Goal: Information Seeking & Learning: Check status

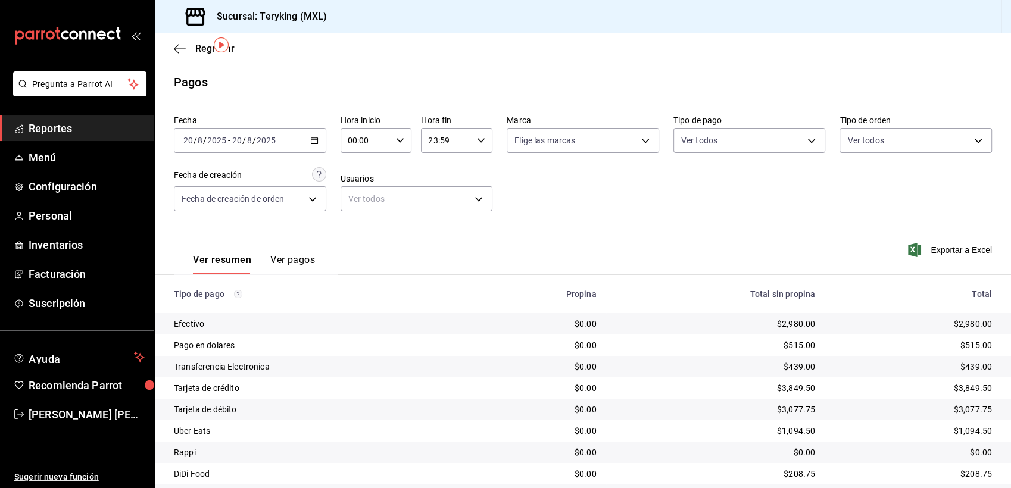
scroll to position [38, 0]
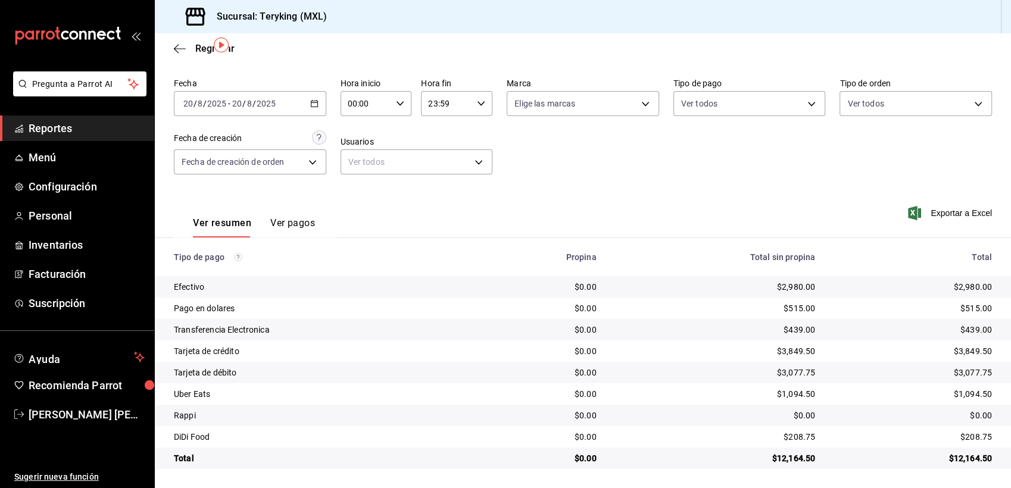
click at [71, 129] on span "Reportes" at bounding box center [87, 128] width 116 height 16
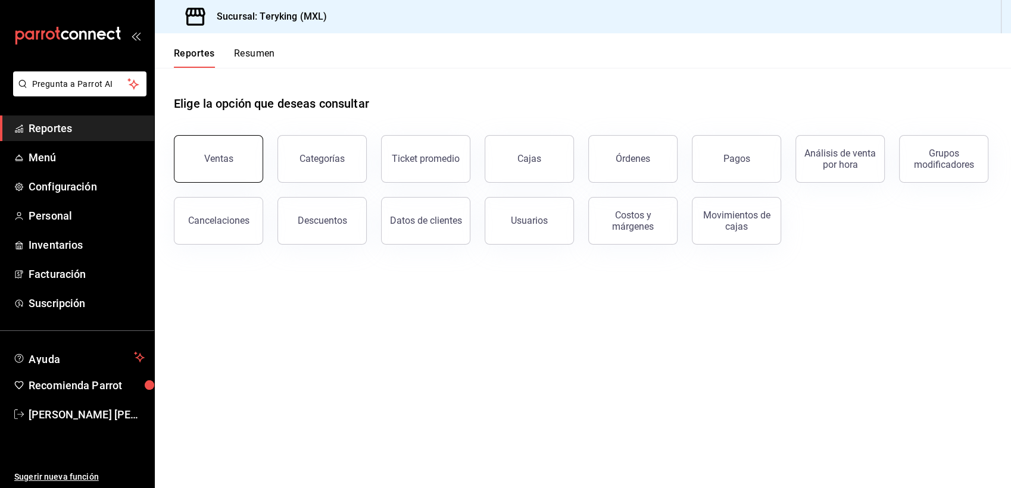
click at [235, 164] on button "Ventas" at bounding box center [218, 159] width 89 height 48
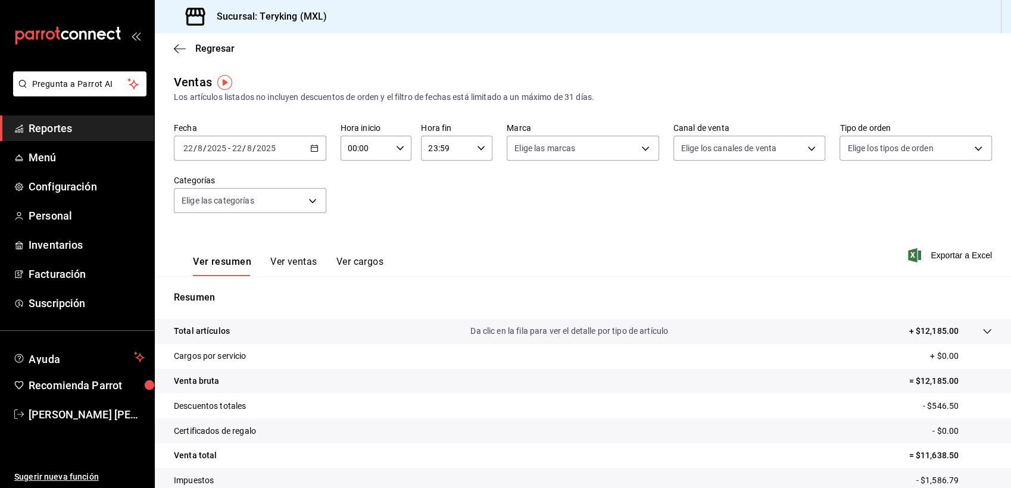
click at [64, 129] on span "Reportes" at bounding box center [87, 128] width 116 height 16
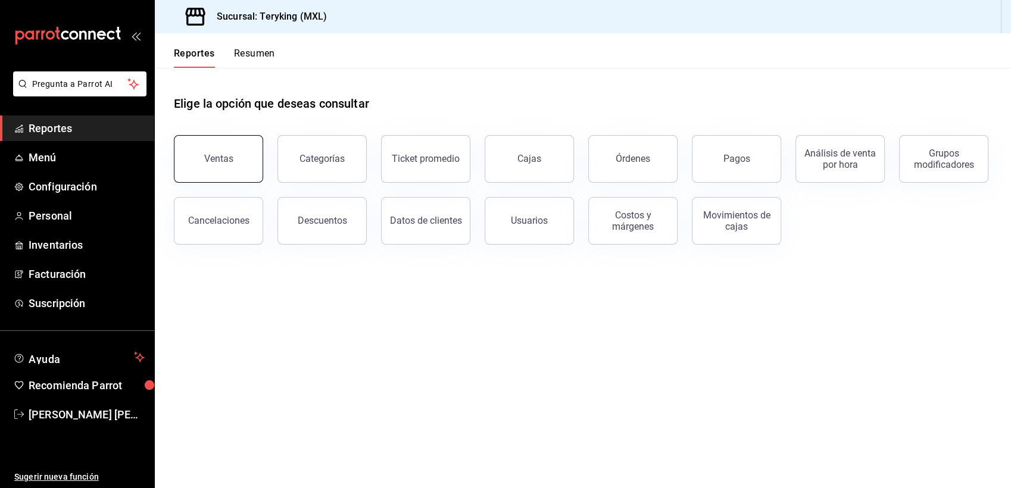
click at [232, 176] on button "Ventas" at bounding box center [218, 159] width 89 height 48
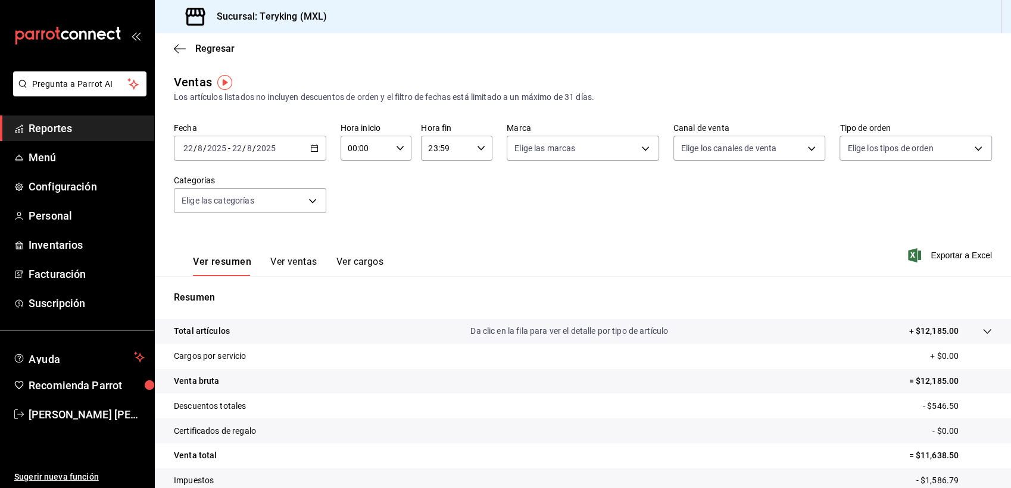
click at [312, 141] on div "[DATE] [DATE] - [DATE] [DATE]" at bounding box center [250, 148] width 152 height 25
click at [210, 210] on span "Ayer" at bounding box center [230, 211] width 92 height 13
click at [312, 148] on \(Stroke\) "button" at bounding box center [314, 147] width 7 height 1
click at [214, 182] on span "Hoy" at bounding box center [230, 184] width 92 height 13
click at [71, 131] on span "Reportes" at bounding box center [87, 128] width 116 height 16
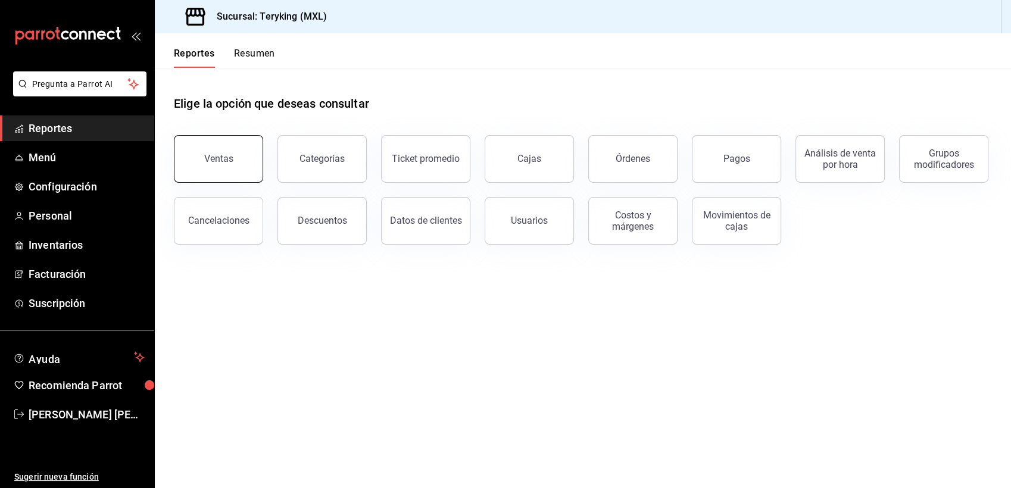
click at [227, 170] on button "Ventas" at bounding box center [218, 159] width 89 height 48
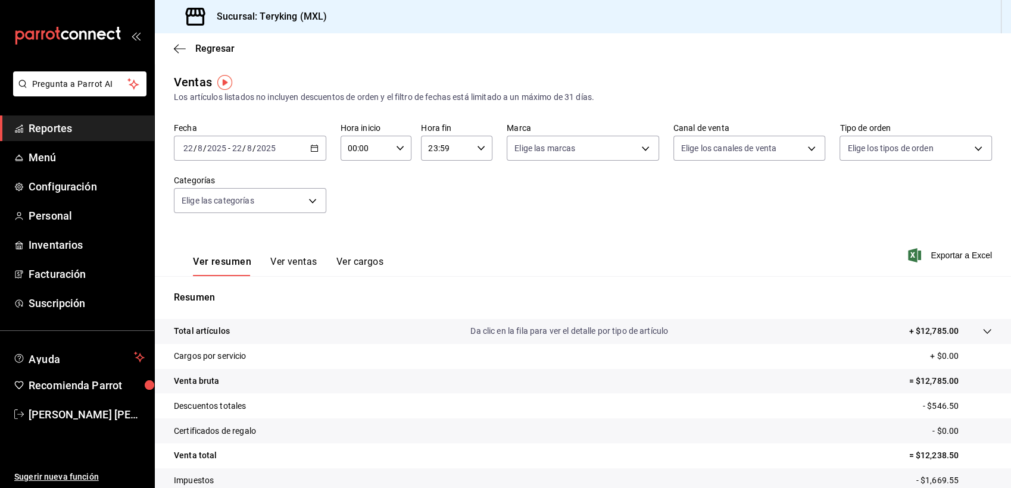
click at [311, 152] on \(Stroke\) "button" at bounding box center [314, 148] width 7 height 7
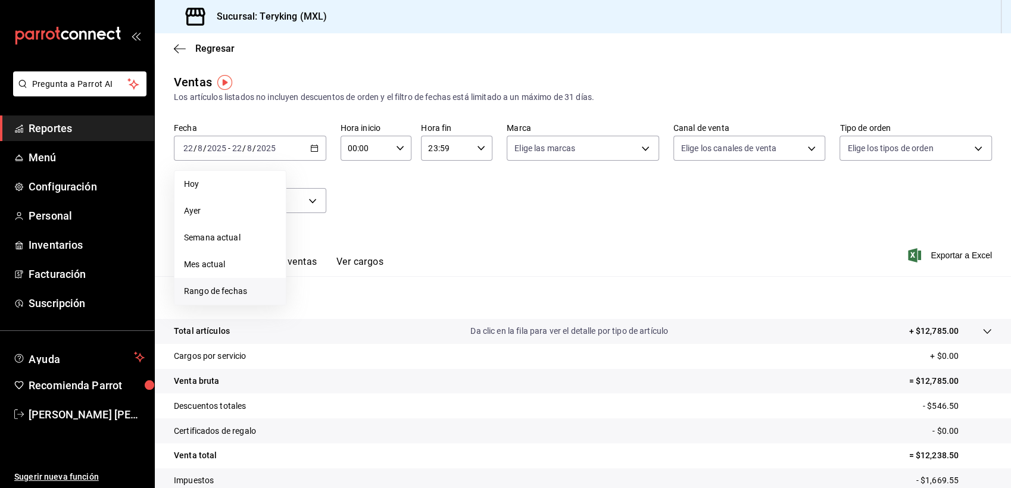
click at [222, 292] on span "Rango de fechas" at bounding box center [230, 291] width 92 height 13
click at [398, 226] on button "1" at bounding box center [395, 227] width 21 height 21
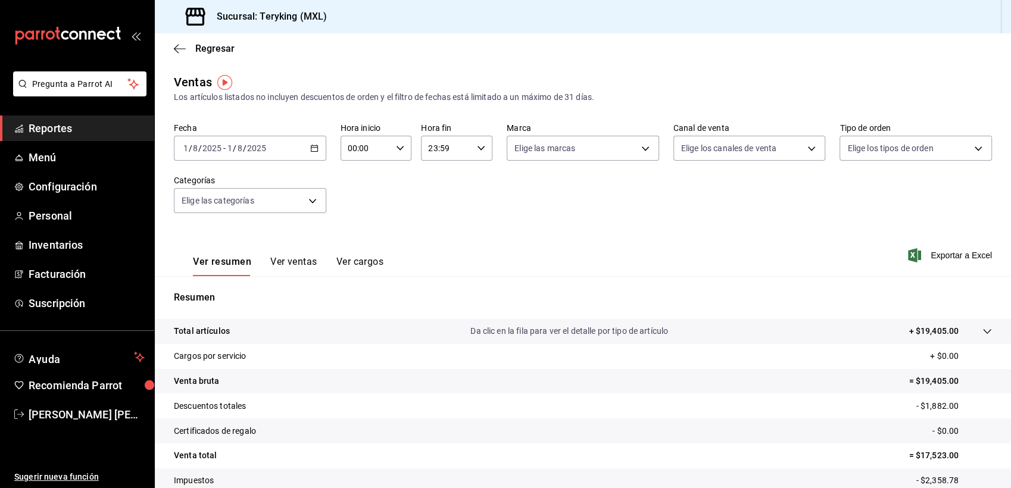
click at [315, 148] on \(Stroke\) "button" at bounding box center [314, 148] width 7 height 7
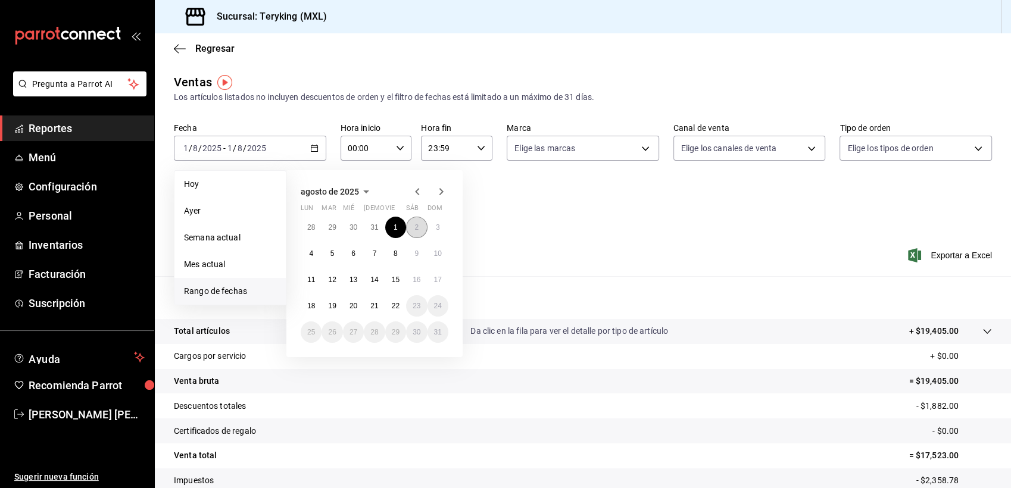
click at [417, 227] on abbr "2" at bounding box center [416, 227] width 4 height 8
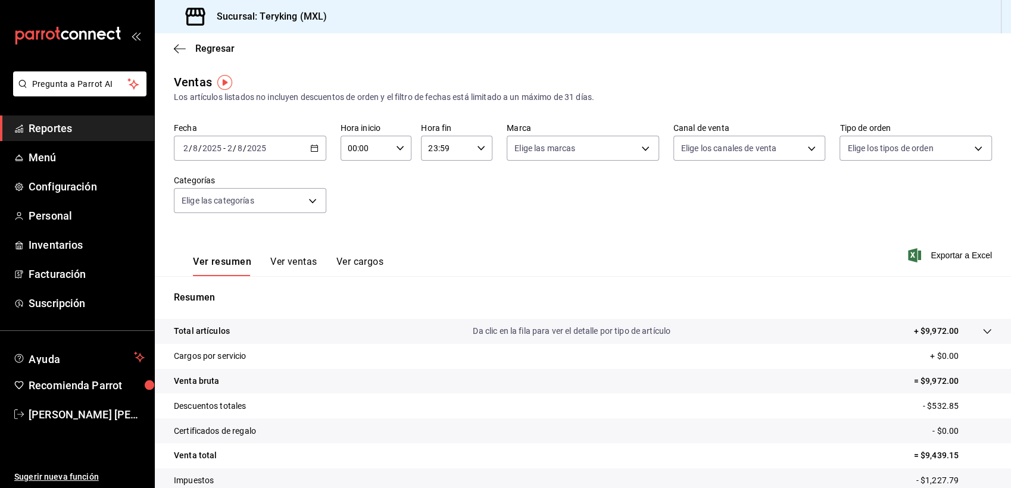
click at [316, 149] on icon "button" at bounding box center [314, 148] width 8 height 8
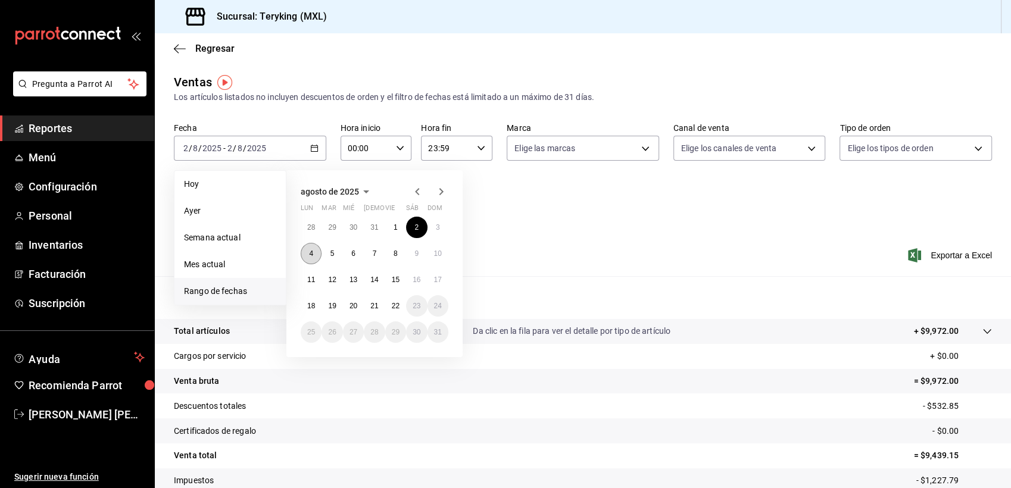
click at [311, 254] on abbr "4" at bounding box center [311, 253] width 4 height 8
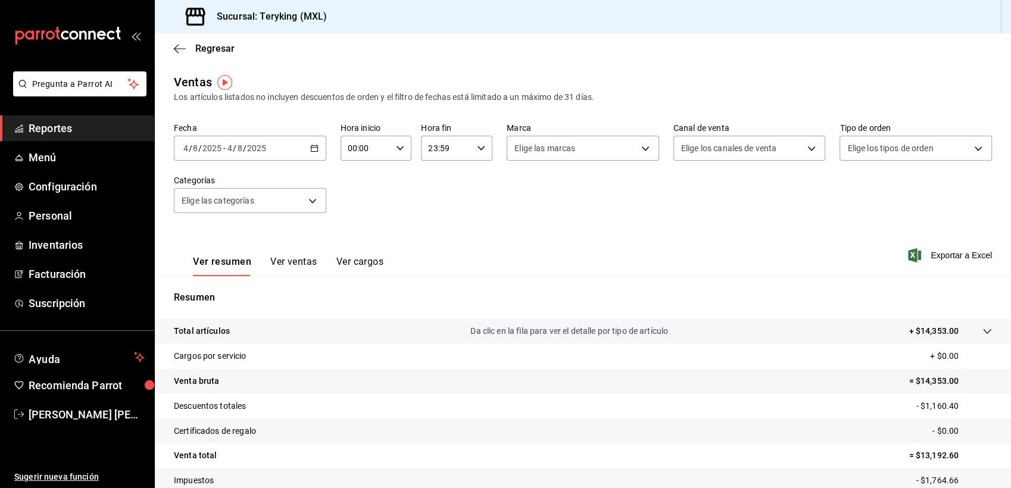
click at [310, 150] on icon "button" at bounding box center [314, 148] width 8 height 8
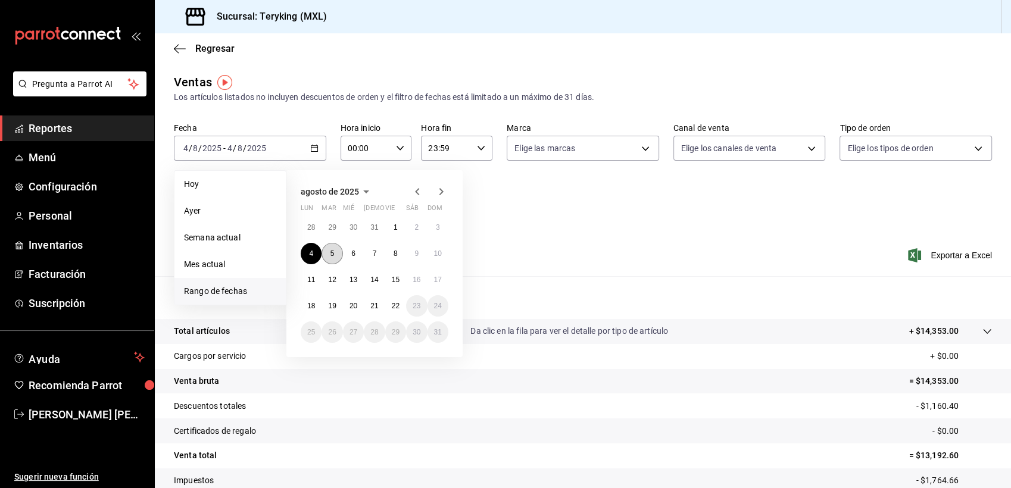
click at [332, 252] on abbr "5" at bounding box center [332, 253] width 4 height 8
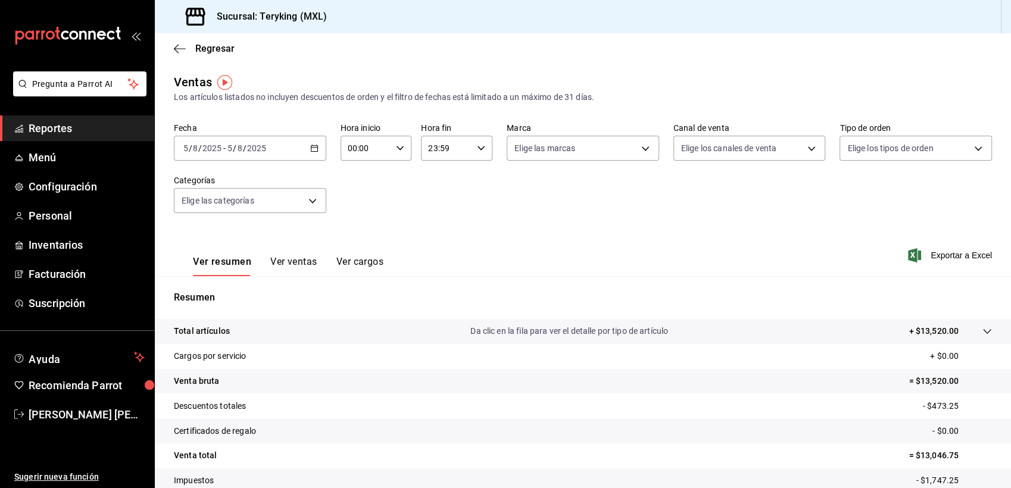
click at [315, 147] on \(Stroke\) "button" at bounding box center [314, 148] width 7 height 7
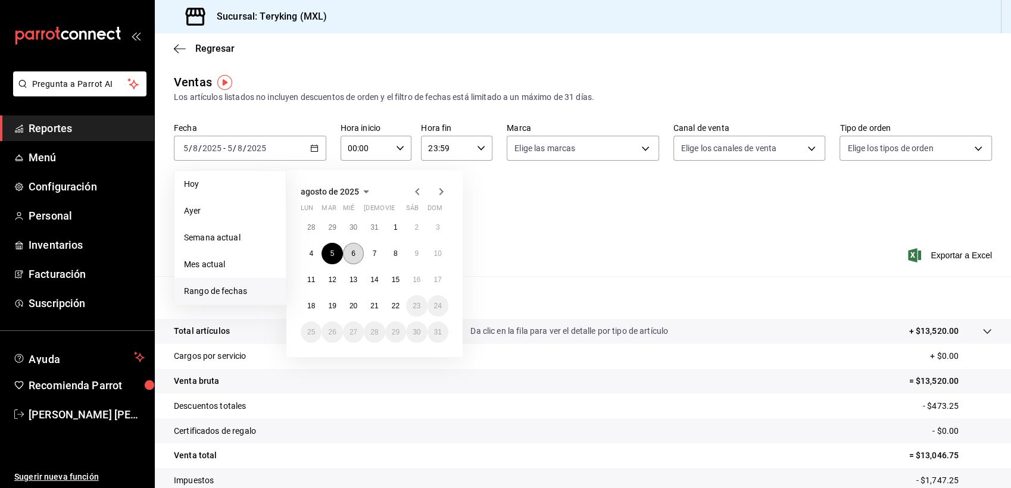
click at [351, 252] on abbr "6" at bounding box center [353, 253] width 4 height 8
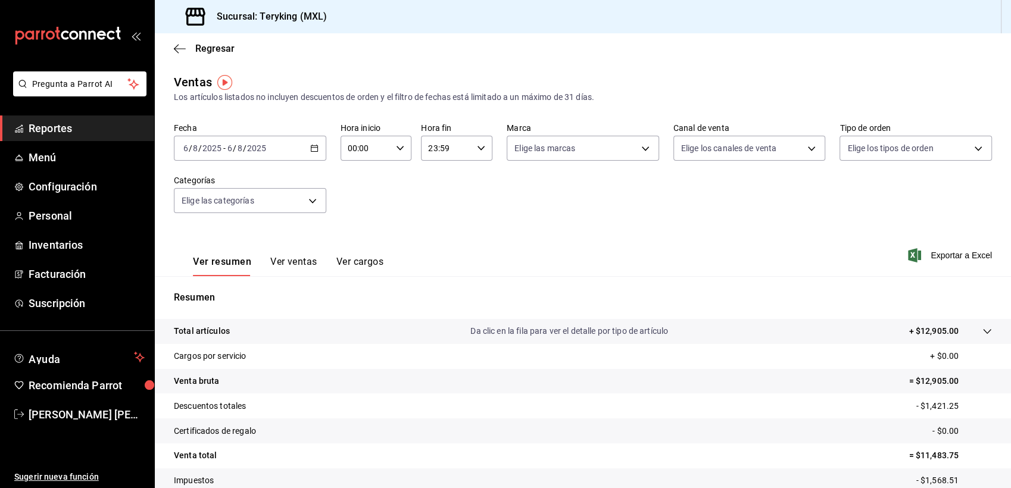
click at [316, 147] on div "[DATE] [DATE] - [DATE] [DATE]" at bounding box center [250, 148] width 152 height 25
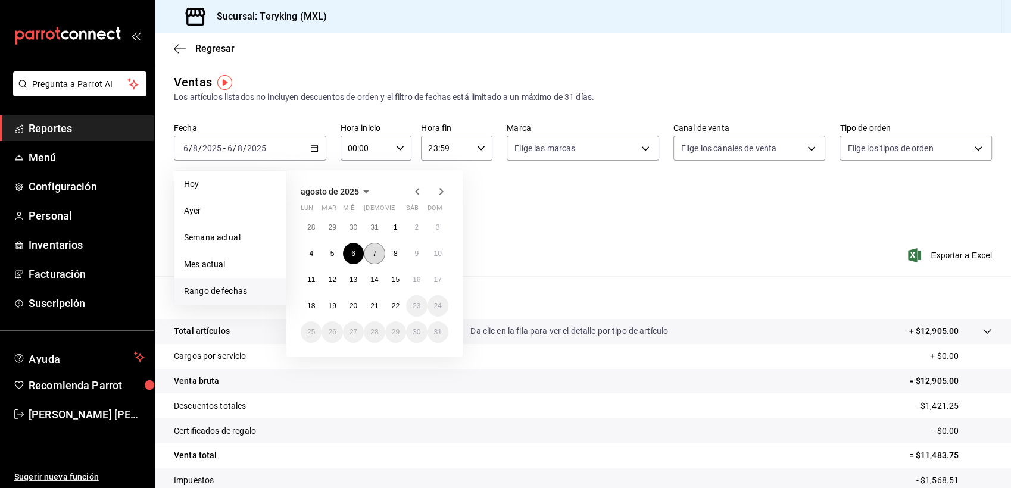
click at [373, 249] on abbr "7" at bounding box center [375, 253] width 4 height 8
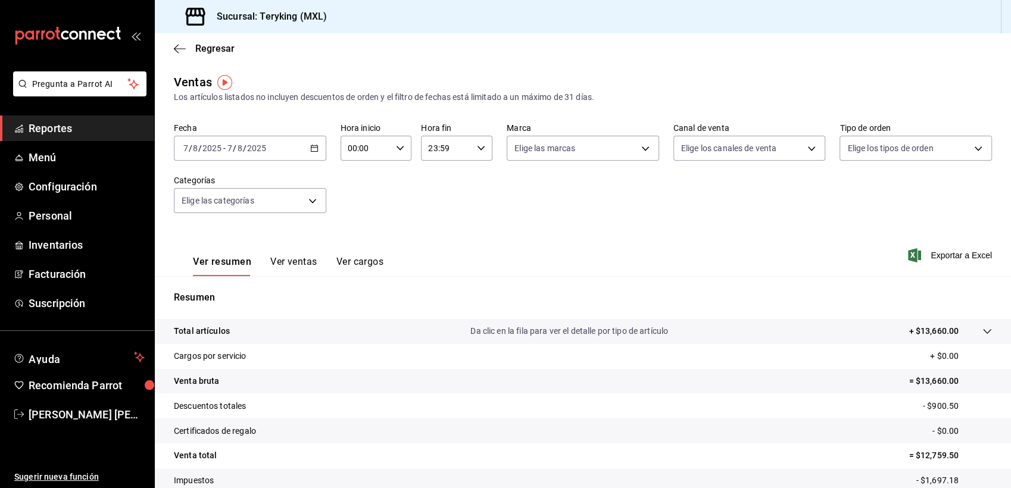
click at [311, 148] on \(Stroke\) "button" at bounding box center [314, 147] width 7 height 1
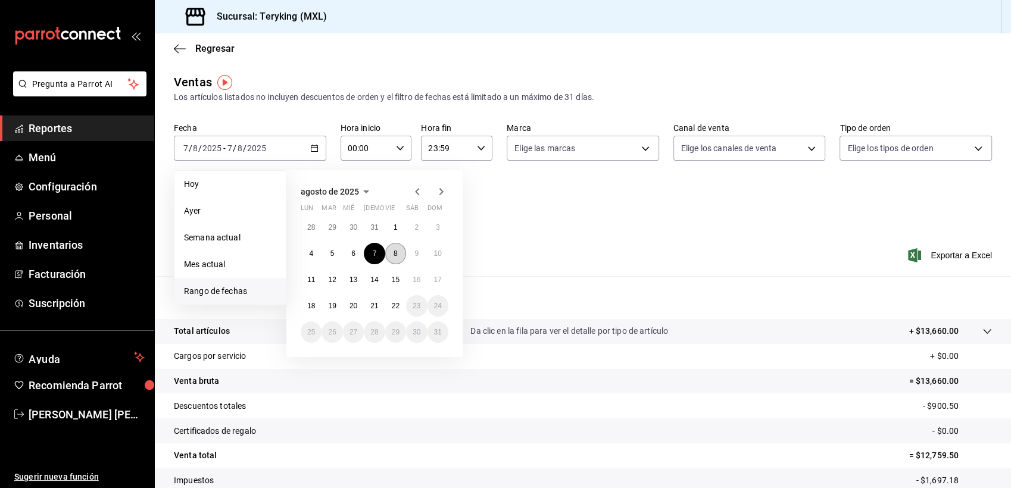
click at [392, 251] on button "8" at bounding box center [395, 253] width 21 height 21
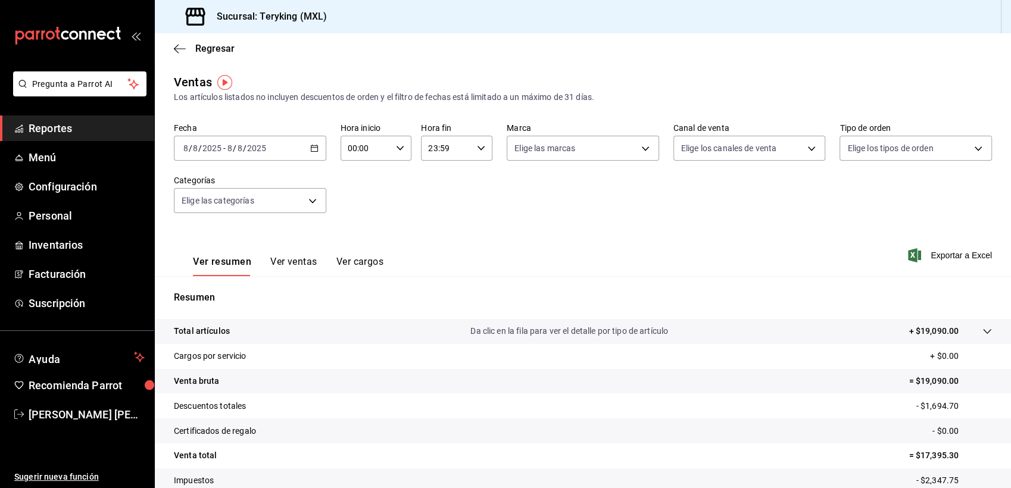
click at [313, 148] on icon "button" at bounding box center [314, 148] width 8 height 8
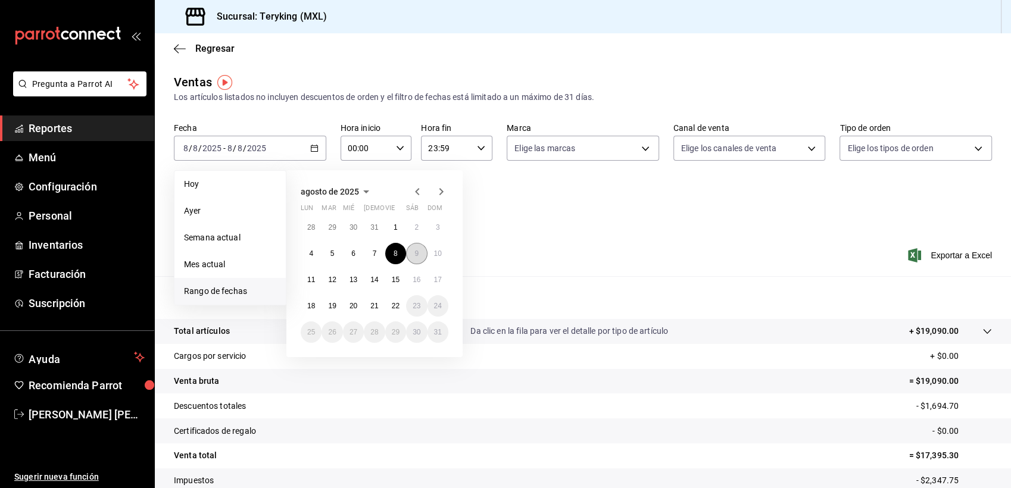
click at [417, 250] on abbr "9" at bounding box center [416, 253] width 4 height 8
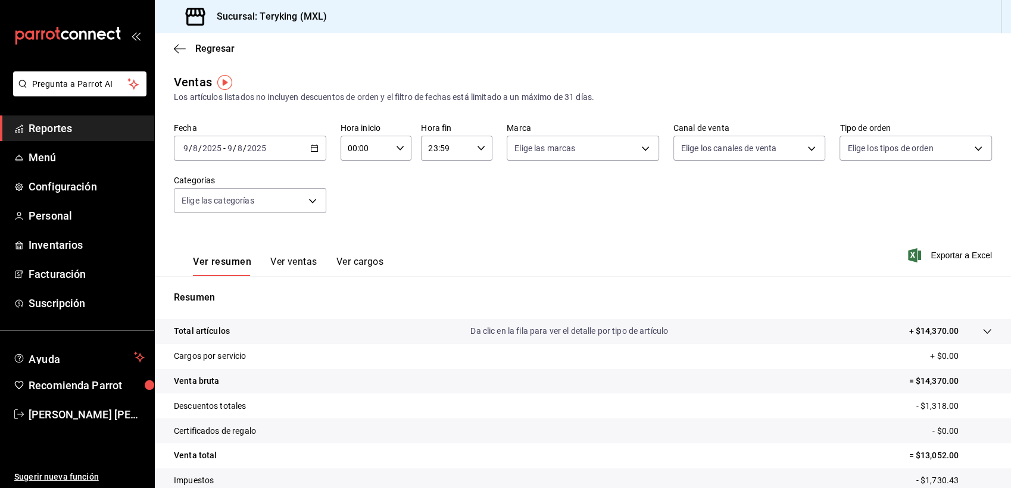
click at [313, 149] on icon "button" at bounding box center [314, 148] width 8 height 8
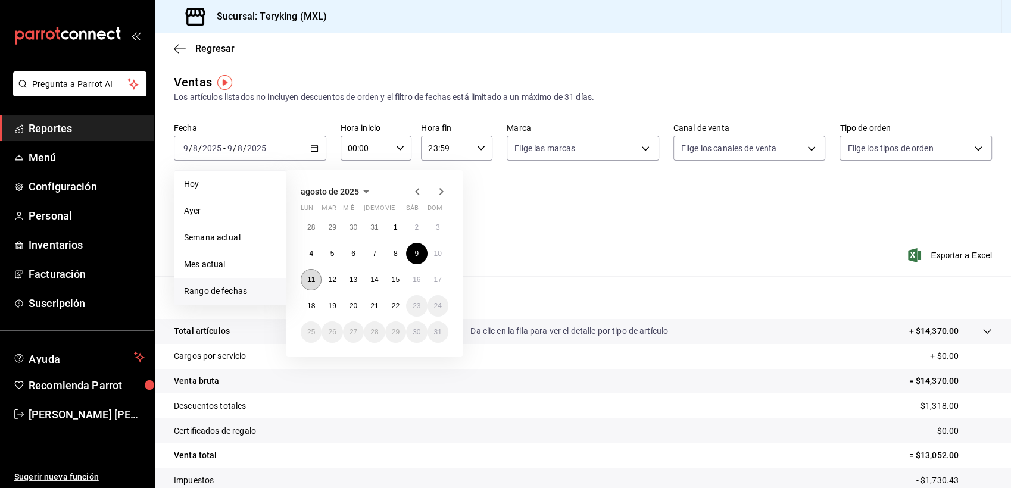
click at [308, 279] on abbr "11" at bounding box center [311, 280] width 8 height 8
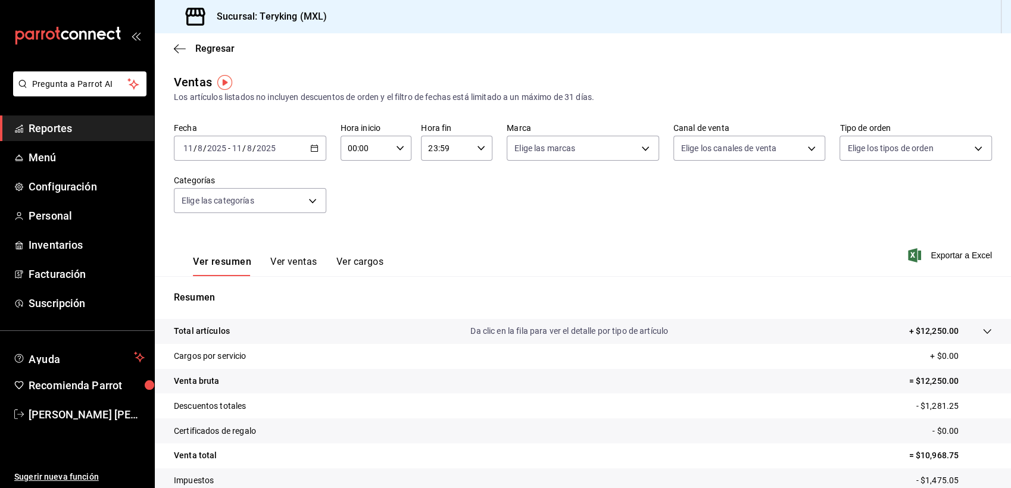
click at [312, 151] on icon "button" at bounding box center [314, 148] width 8 height 8
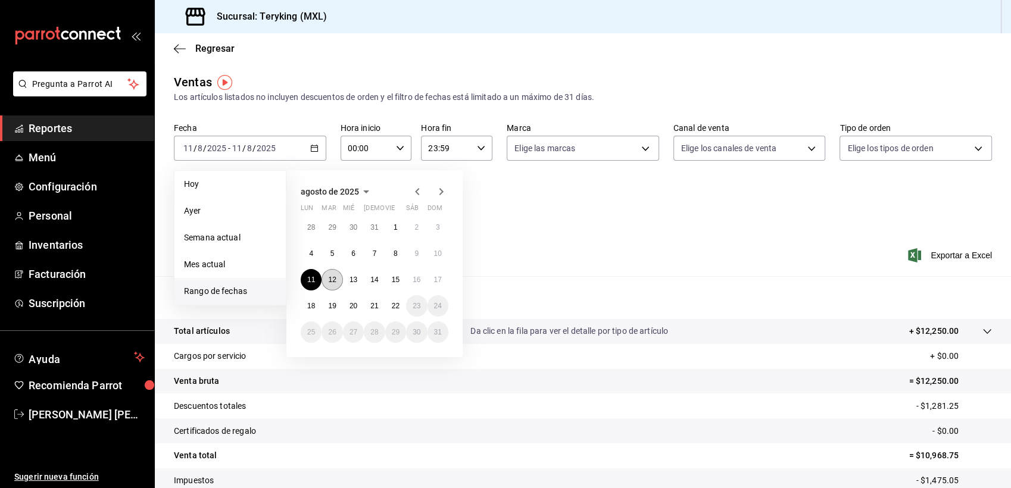
click at [329, 278] on abbr "12" at bounding box center [332, 280] width 8 height 8
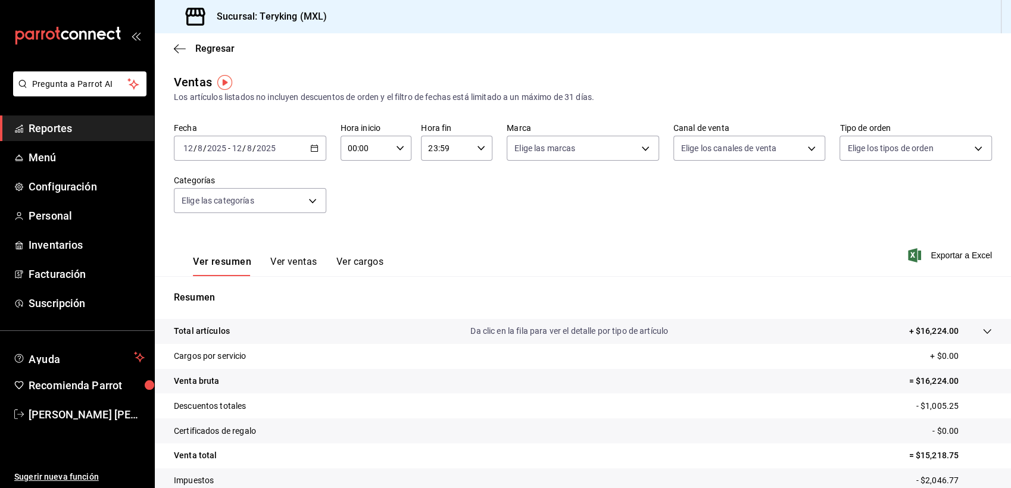
click at [313, 143] on div "[DATE] [DATE] - [DATE] [DATE]" at bounding box center [250, 148] width 152 height 25
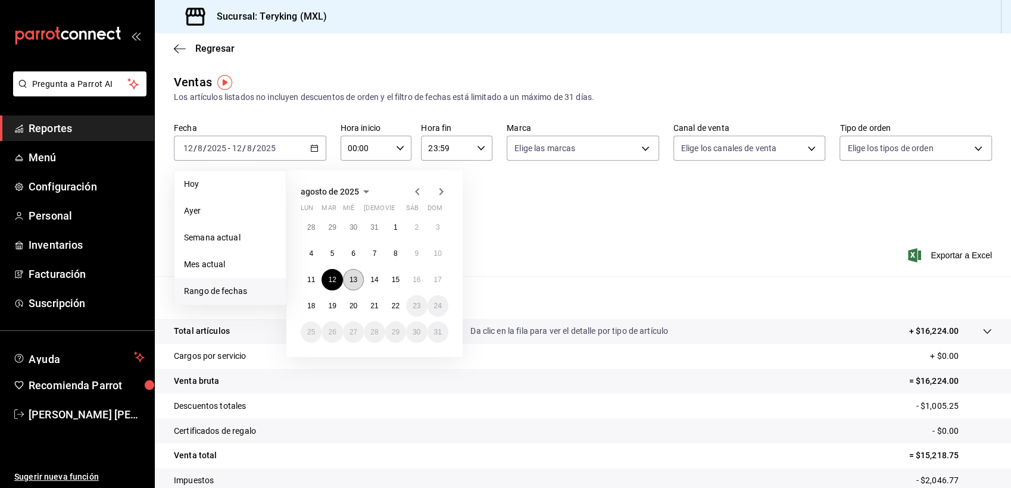
click at [357, 276] on abbr "13" at bounding box center [354, 280] width 8 height 8
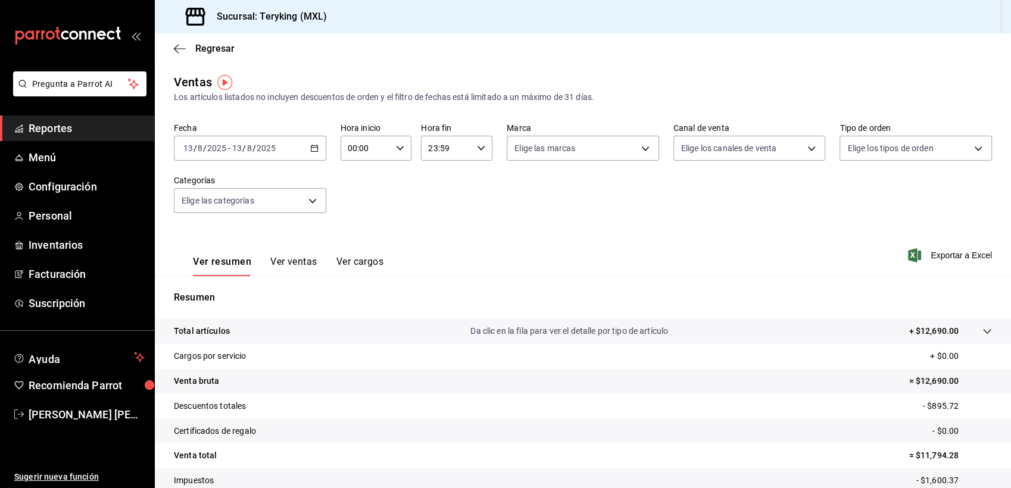
click at [310, 149] on icon "button" at bounding box center [314, 148] width 8 height 8
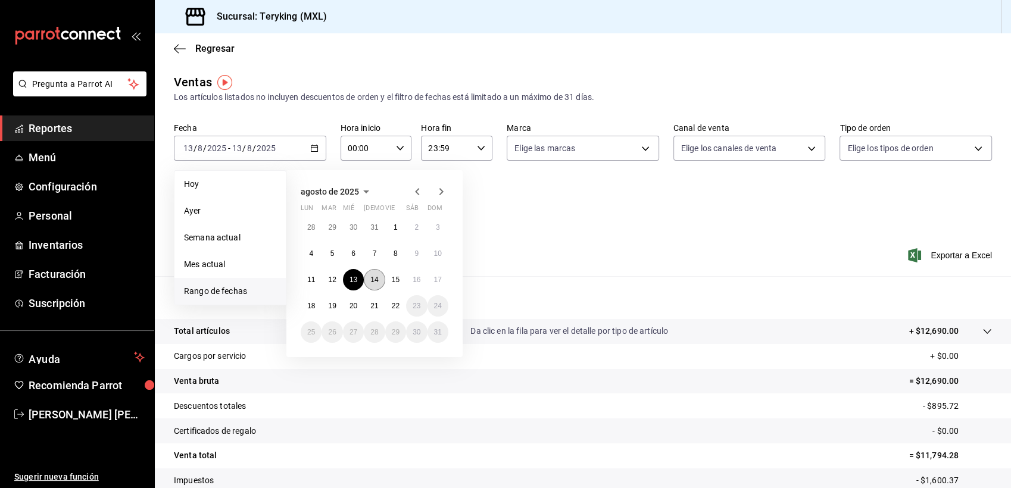
click at [375, 279] on abbr "14" at bounding box center [374, 280] width 8 height 8
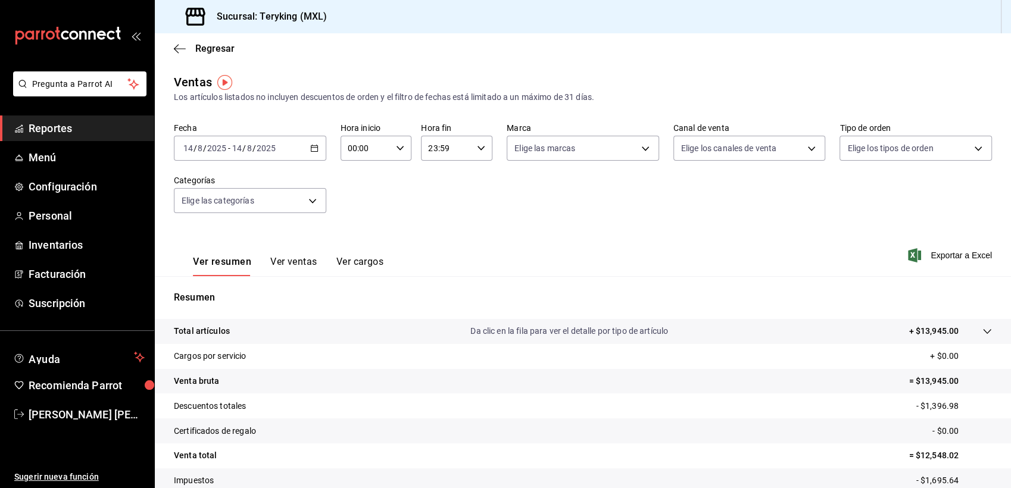
click at [314, 147] on icon "button" at bounding box center [314, 148] width 8 height 8
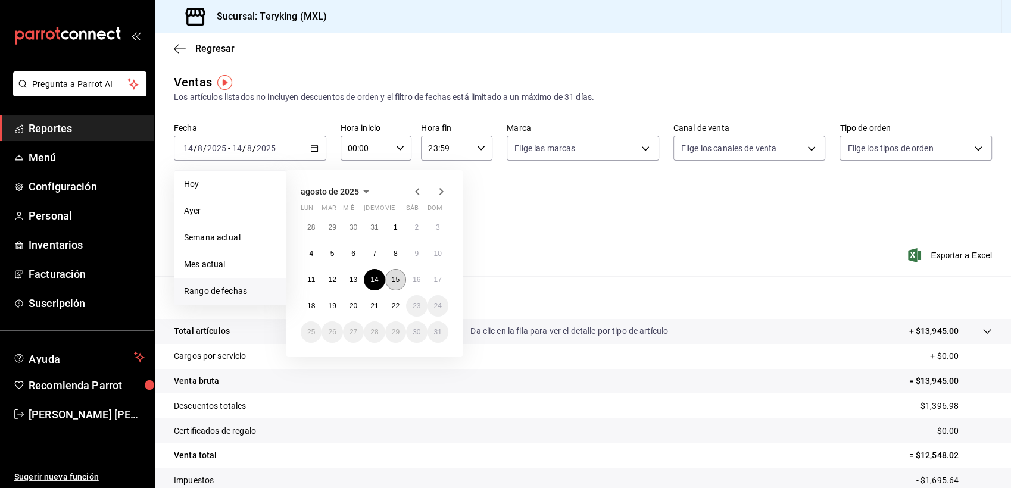
click at [398, 274] on button "15" at bounding box center [395, 279] width 21 height 21
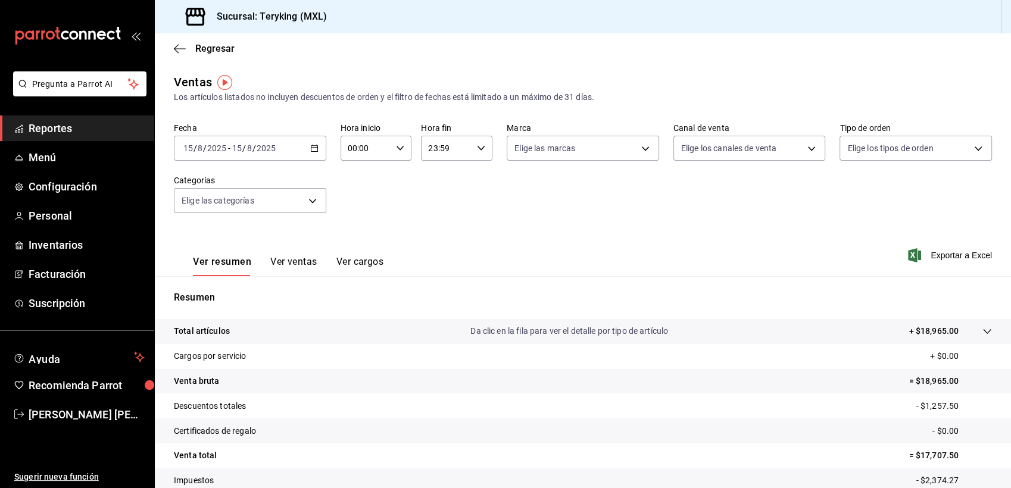
click at [313, 149] on icon "button" at bounding box center [314, 148] width 8 height 8
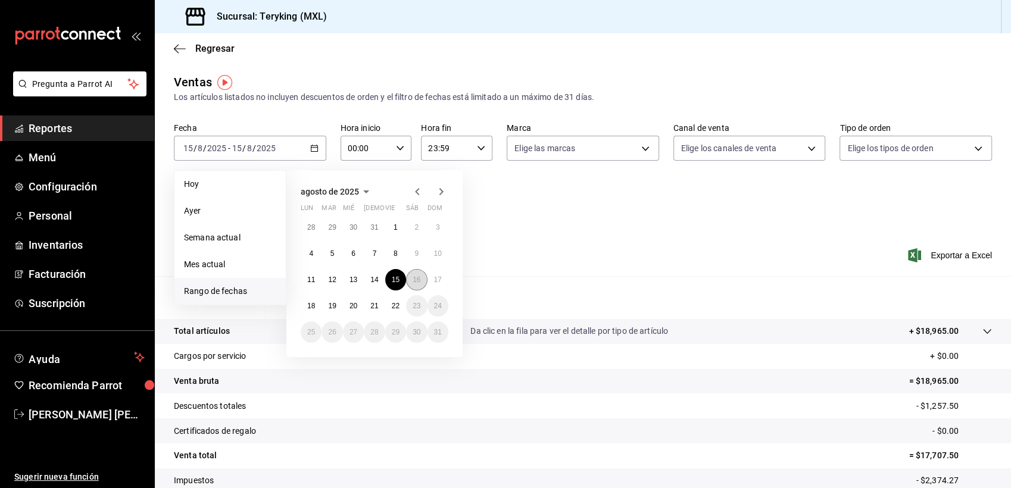
click at [418, 279] on abbr "16" at bounding box center [417, 280] width 8 height 8
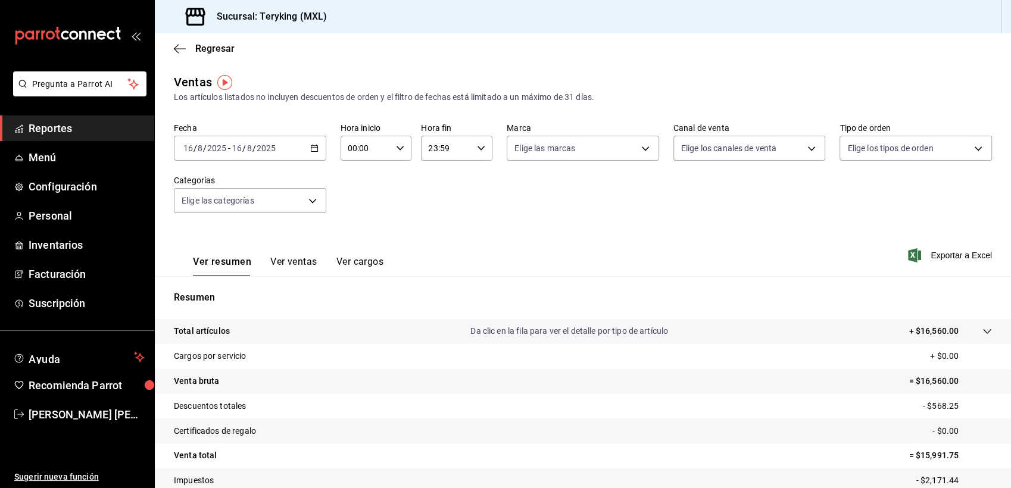
click at [311, 145] on \(Stroke\) "button" at bounding box center [311, 145] width 1 height 1
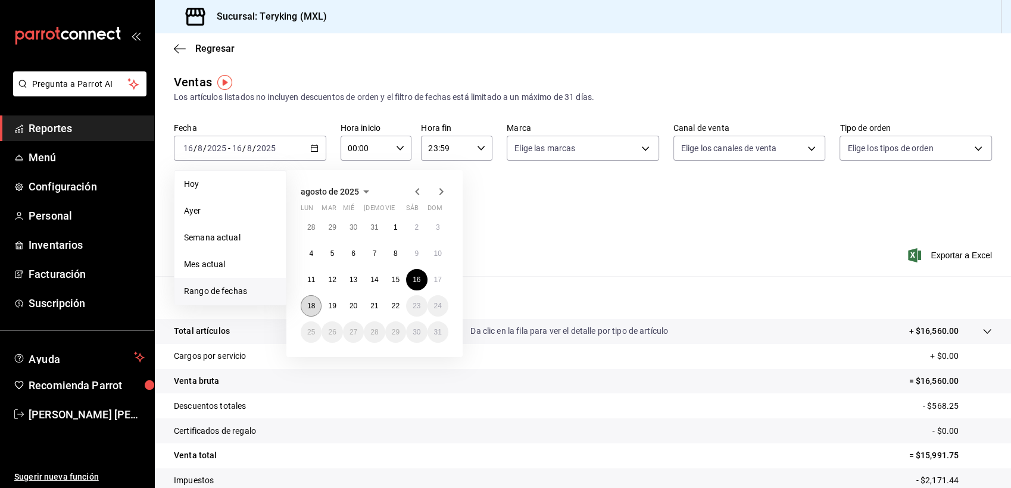
click at [311, 308] on abbr "18" at bounding box center [311, 306] width 8 height 8
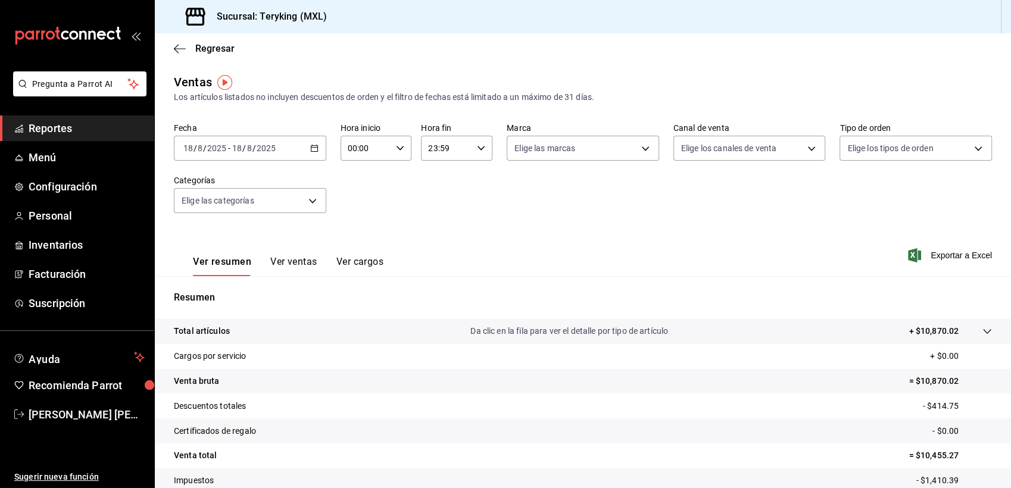
click at [311, 151] on icon "button" at bounding box center [314, 148] width 8 height 8
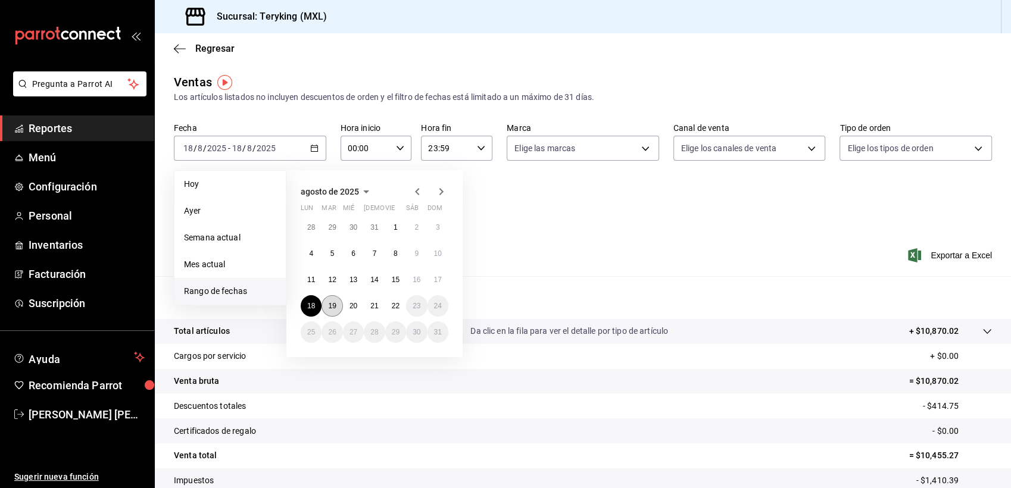
click at [336, 303] on abbr "19" at bounding box center [332, 306] width 8 height 8
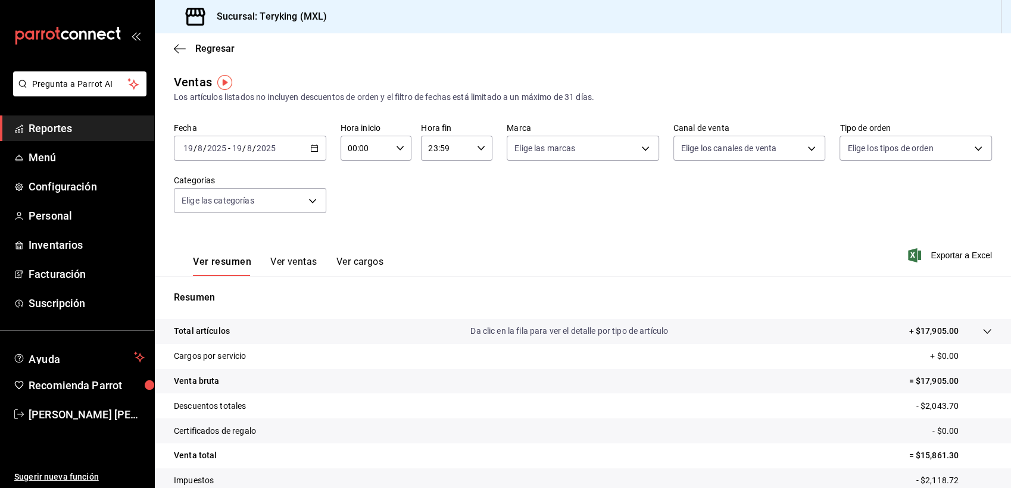
click at [312, 149] on icon "button" at bounding box center [314, 148] width 8 height 8
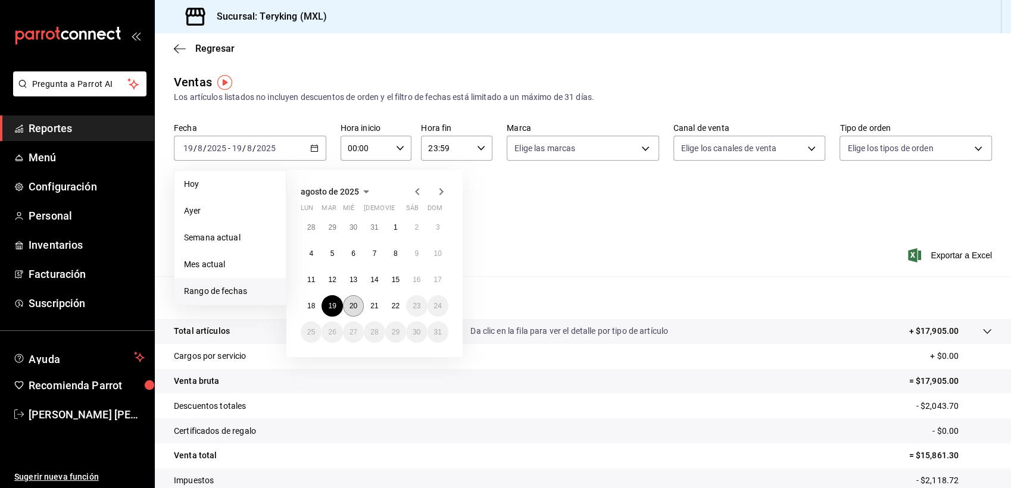
click at [352, 302] on abbr "20" at bounding box center [354, 306] width 8 height 8
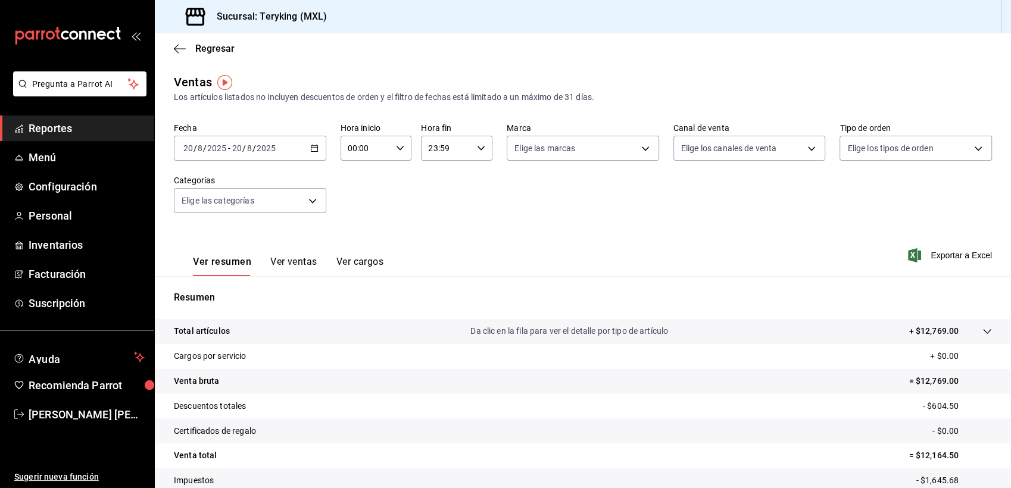
click at [311, 145] on \(Stroke\) "button" at bounding box center [311, 145] width 1 height 1
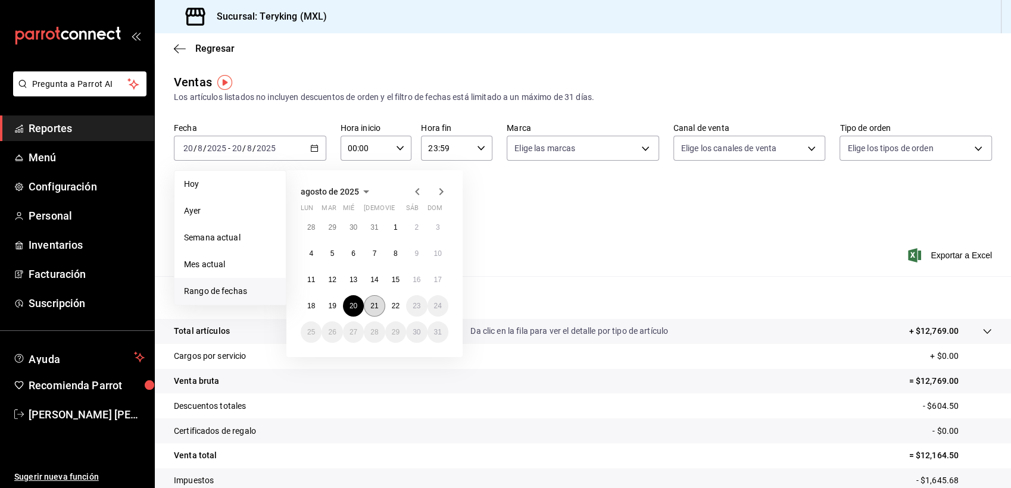
click at [376, 305] on abbr "21" at bounding box center [374, 306] width 8 height 8
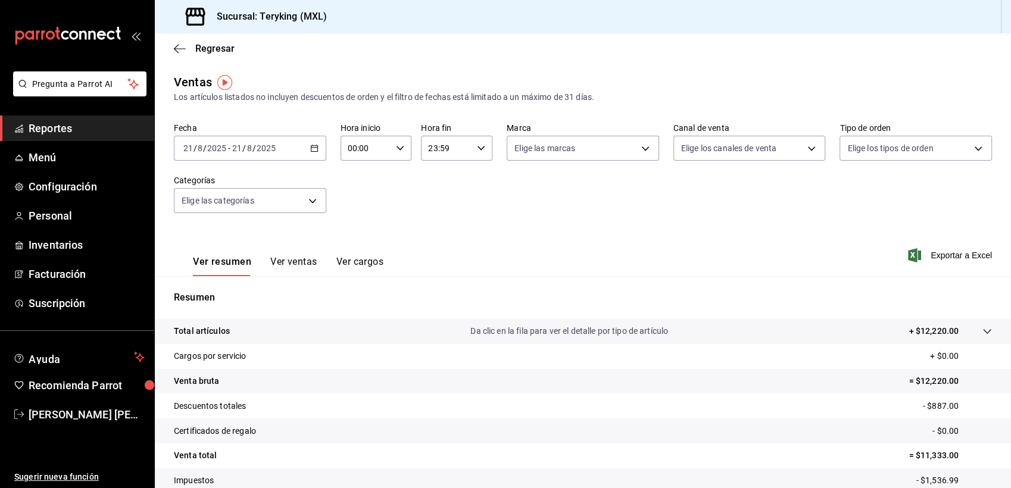
click at [319, 145] on div "[DATE] [DATE] - [DATE] [DATE]" at bounding box center [250, 148] width 152 height 25
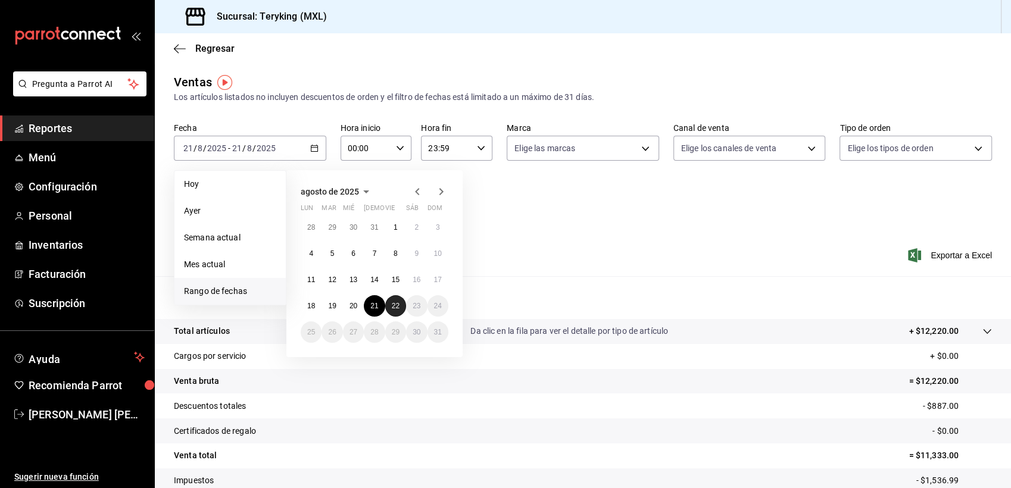
click at [394, 302] on abbr "22" at bounding box center [396, 306] width 8 height 8
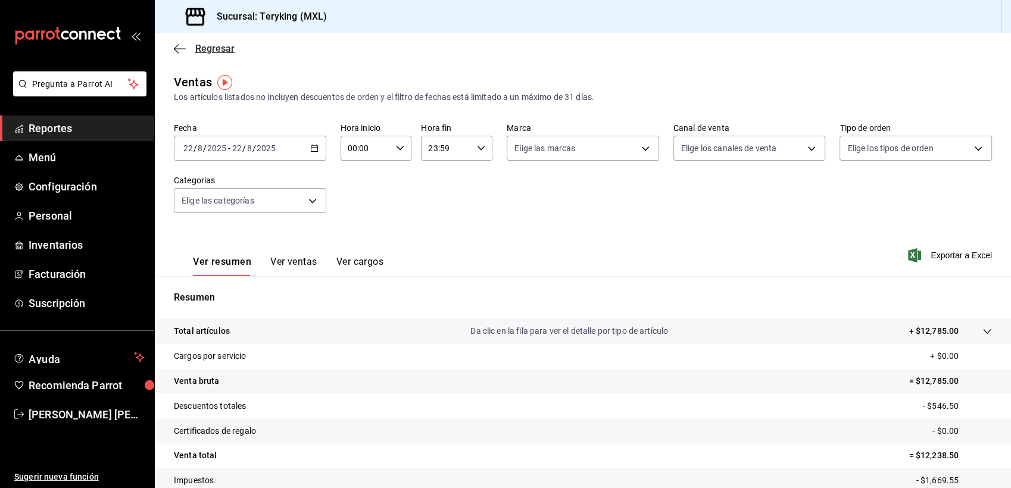
click at [229, 45] on span "Regresar" at bounding box center [214, 48] width 39 height 11
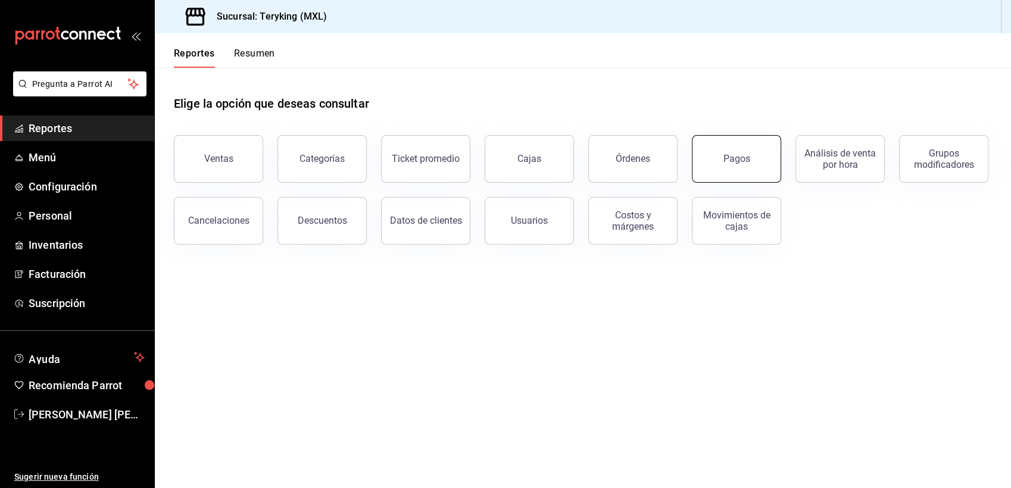
click at [711, 155] on button "Pagos" at bounding box center [736, 159] width 89 height 48
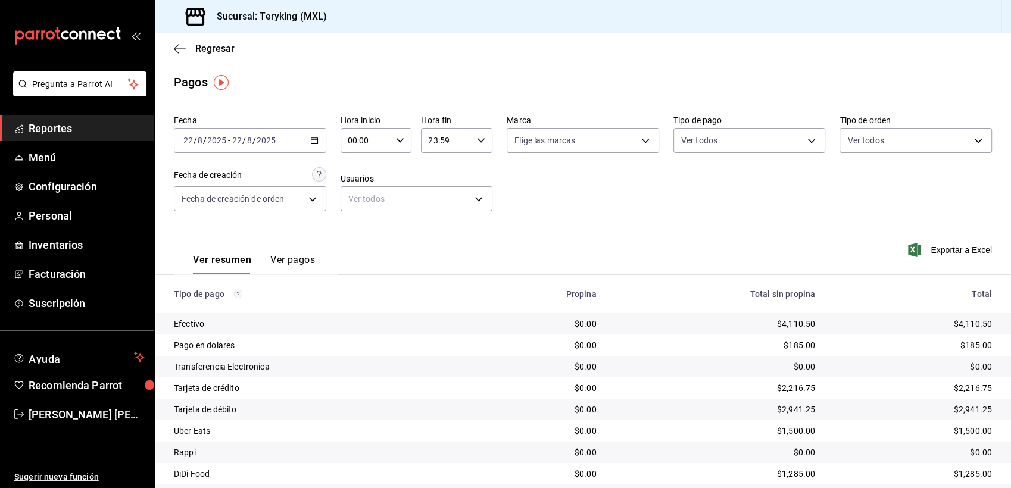
click at [52, 127] on span "Reportes" at bounding box center [87, 128] width 116 height 16
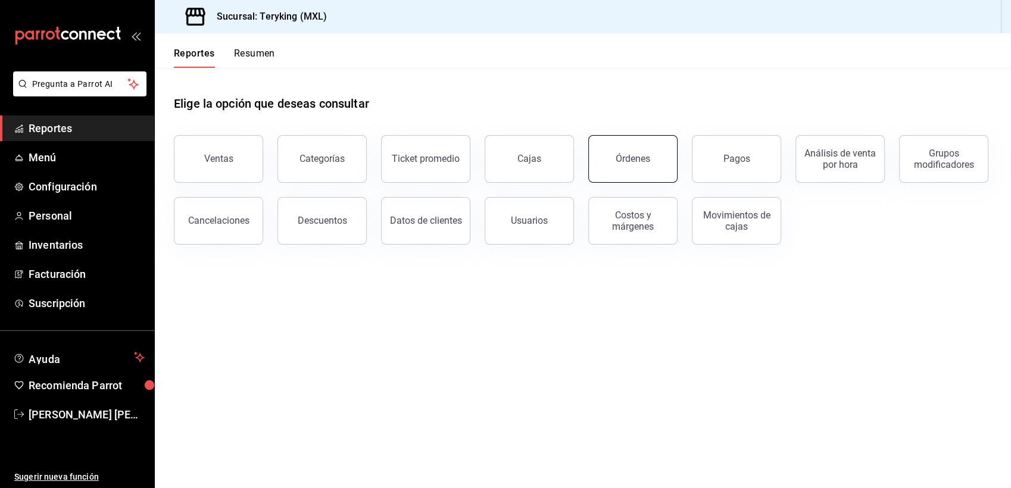
click at [634, 163] on div "Órdenes" at bounding box center [633, 158] width 35 height 11
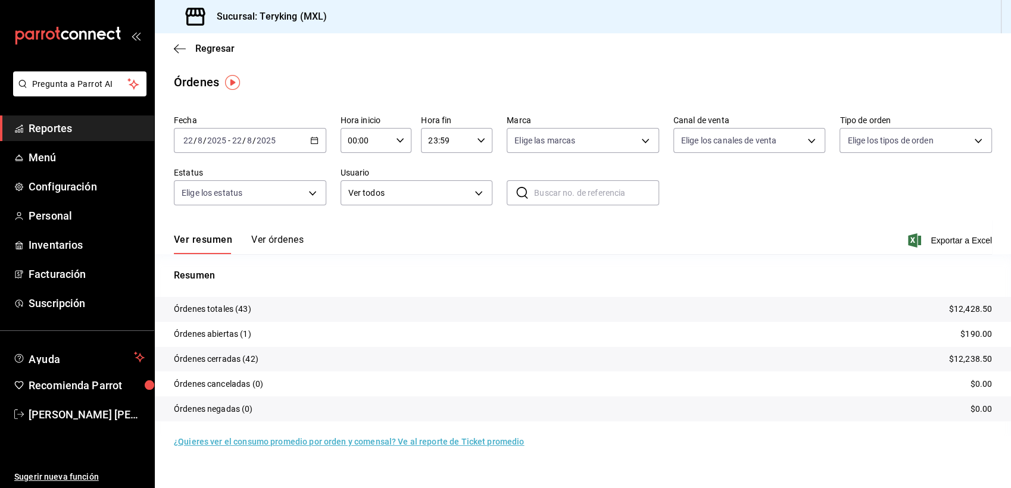
click at [268, 242] on button "Ver órdenes" at bounding box center [277, 244] width 52 height 20
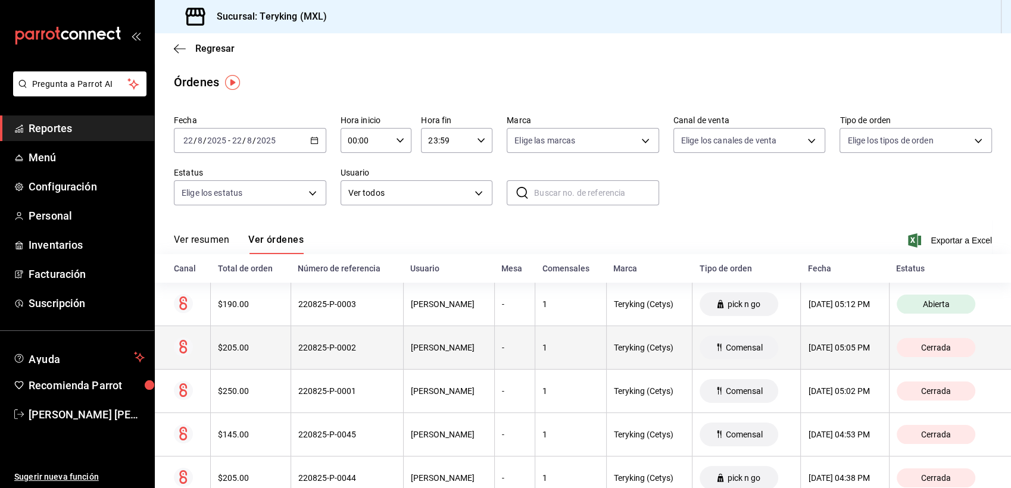
click at [325, 354] on th "220825-P-0002" at bounding box center [347, 347] width 113 height 43
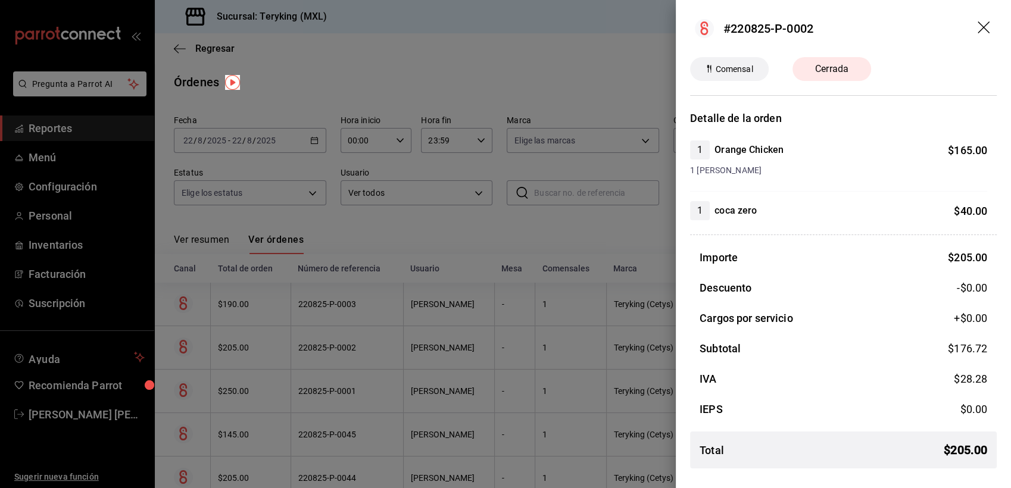
click at [386, 86] on div at bounding box center [505, 244] width 1011 height 488
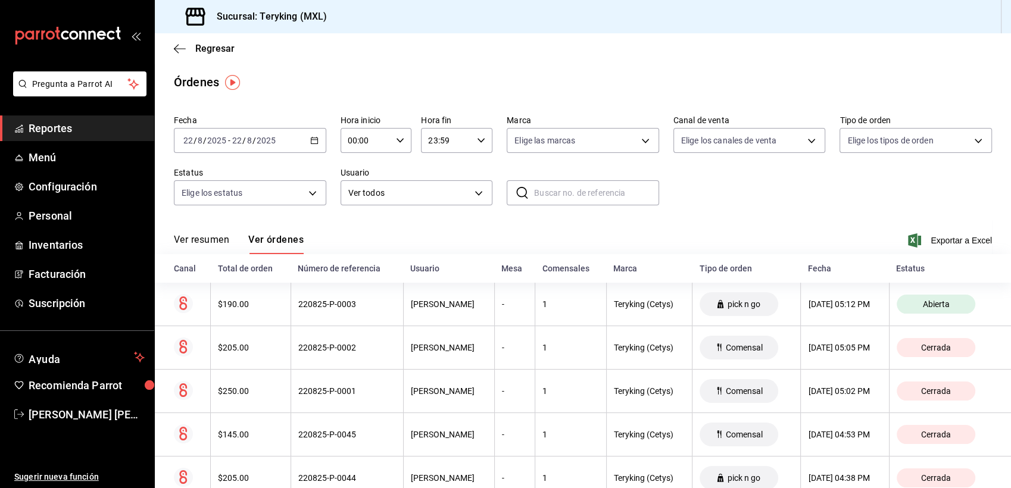
click at [43, 126] on span "Reportes" at bounding box center [87, 128] width 116 height 16
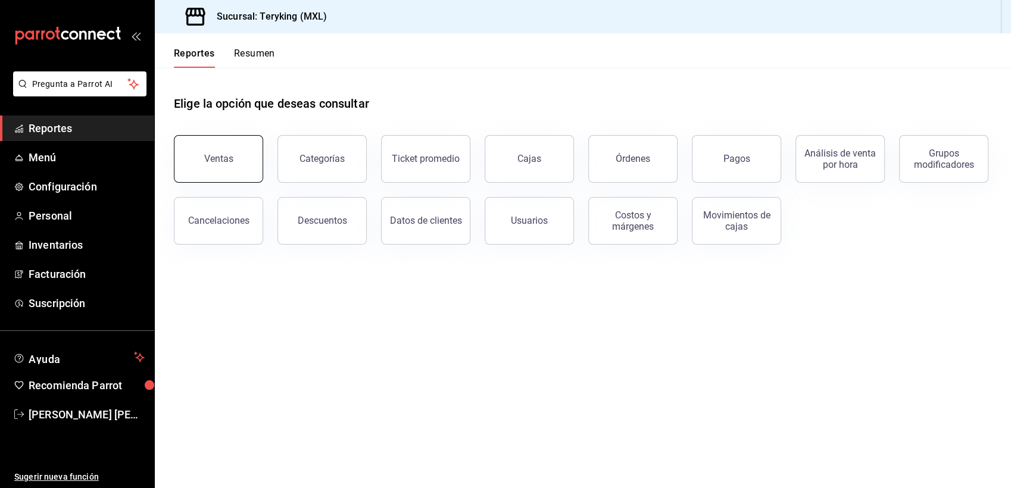
click at [241, 145] on button "Ventas" at bounding box center [218, 159] width 89 height 48
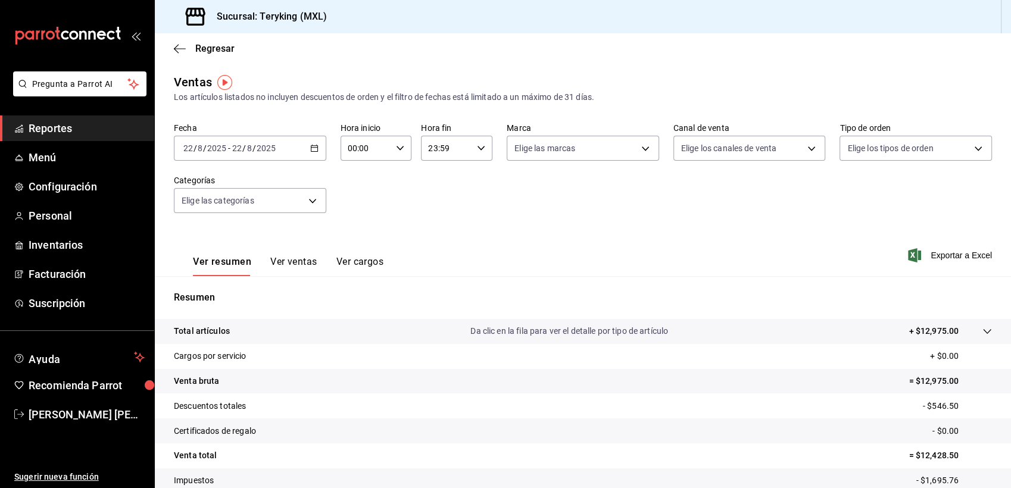
click at [54, 126] on span "Reportes" at bounding box center [87, 128] width 116 height 16
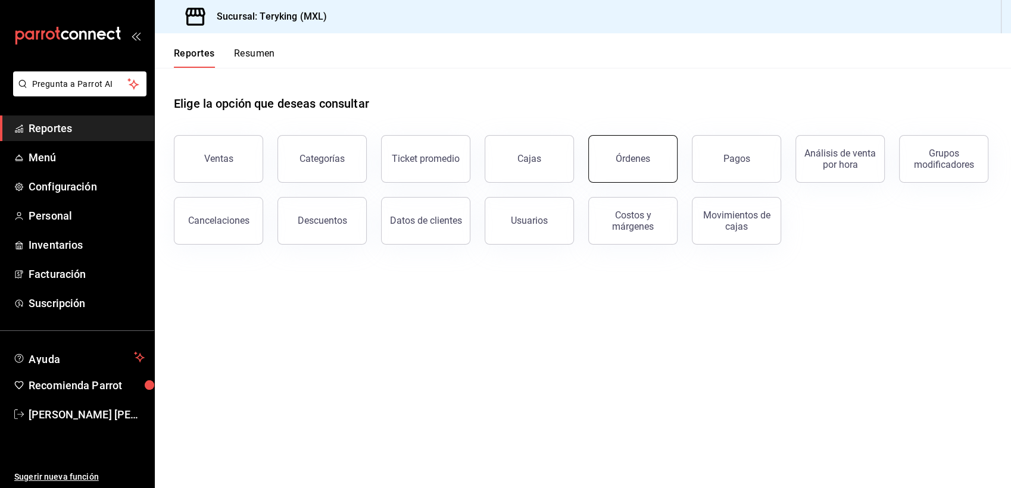
click at [625, 169] on button "Órdenes" at bounding box center [632, 159] width 89 height 48
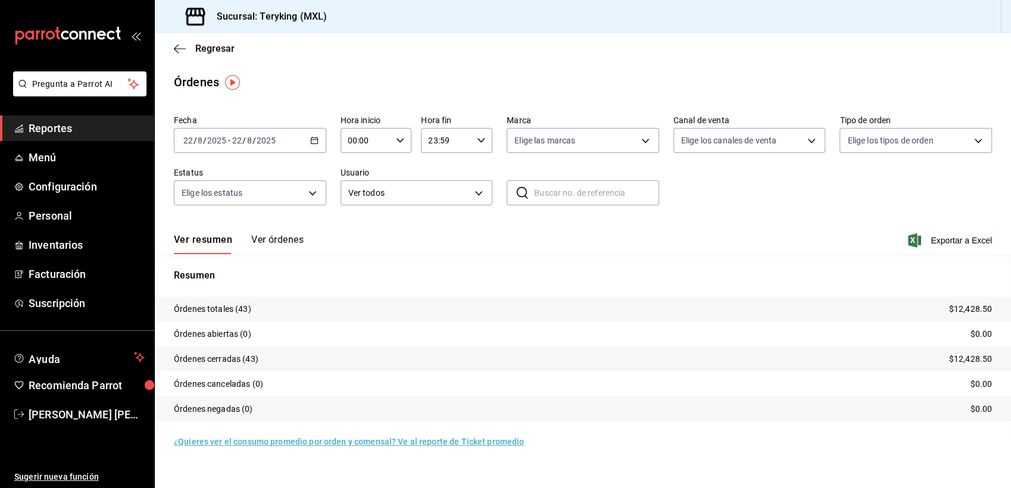
click at [289, 240] on button "Ver órdenes" at bounding box center [277, 244] width 52 height 20
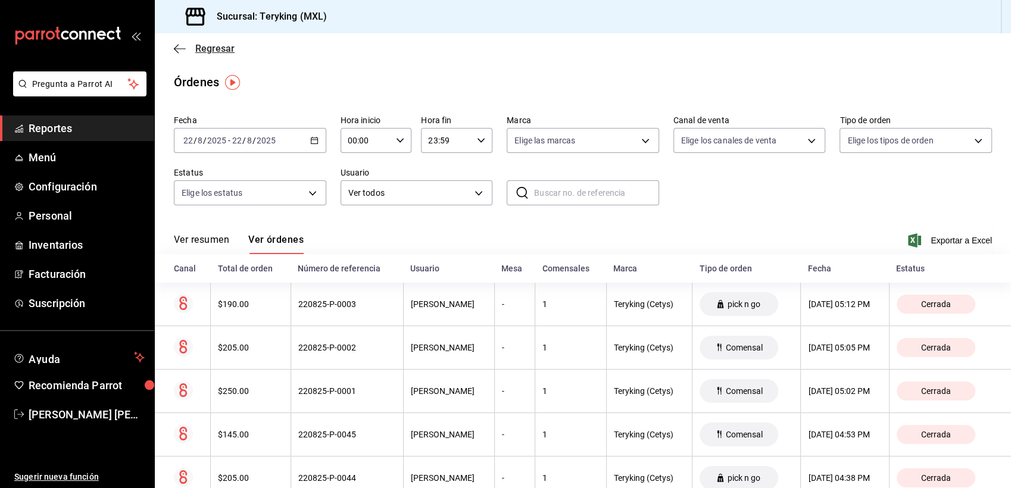
click at [216, 49] on span "Regresar" at bounding box center [214, 48] width 39 height 11
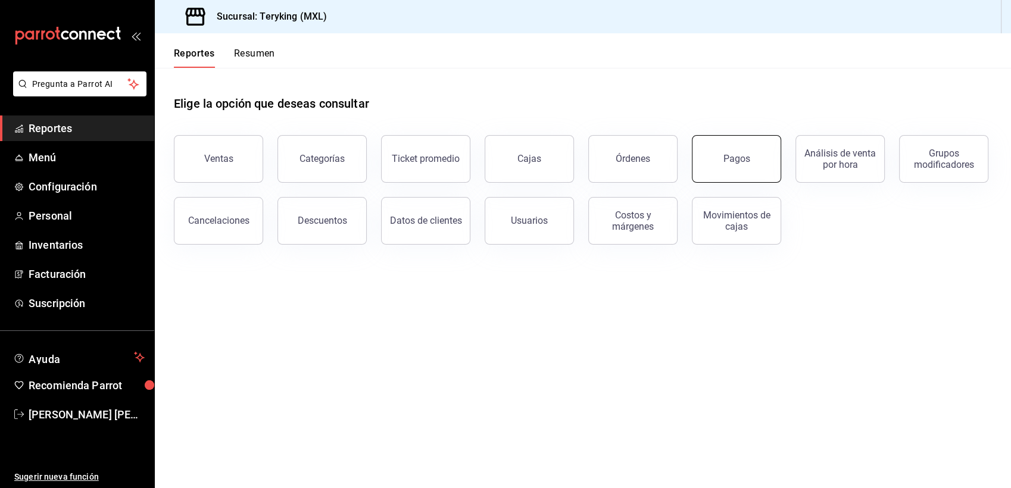
click at [751, 160] on button "Pagos" at bounding box center [736, 159] width 89 height 48
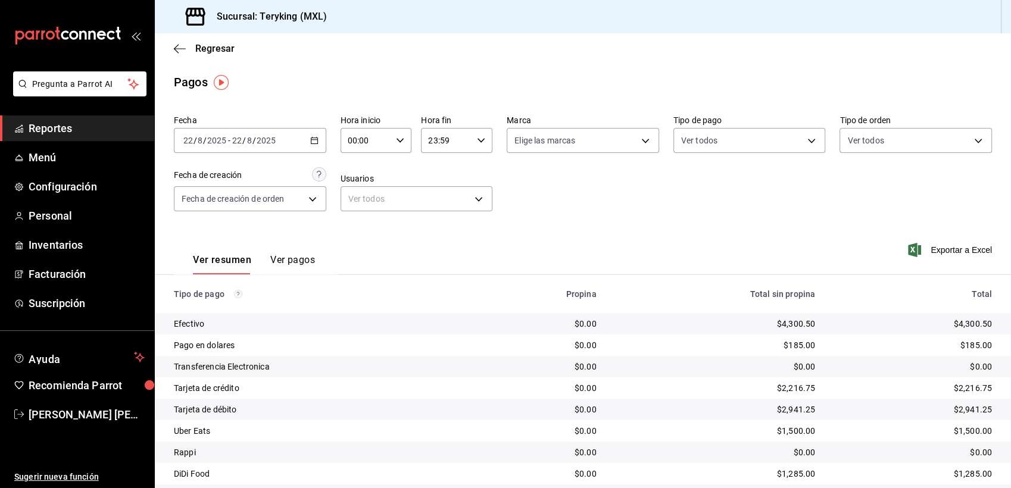
click at [56, 127] on span "Reportes" at bounding box center [87, 128] width 116 height 16
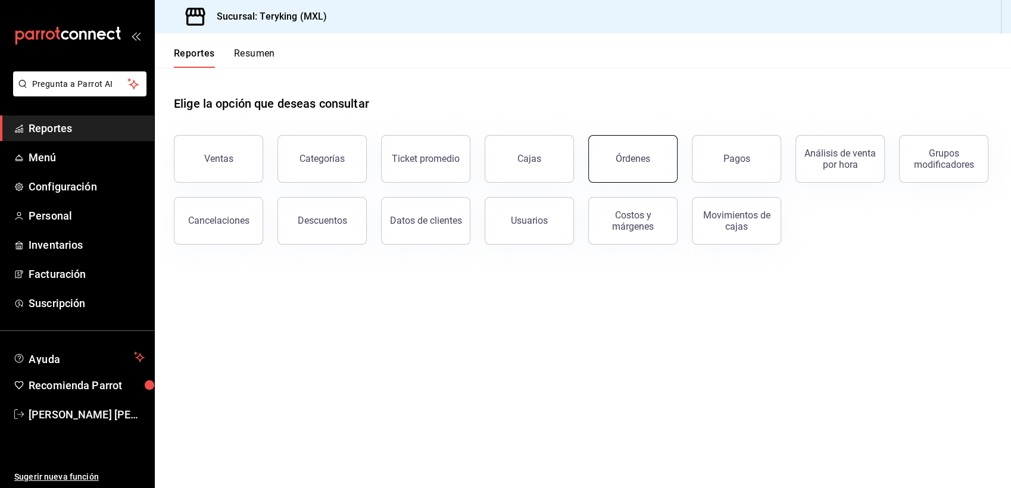
click at [624, 158] on div "Órdenes" at bounding box center [633, 158] width 35 height 11
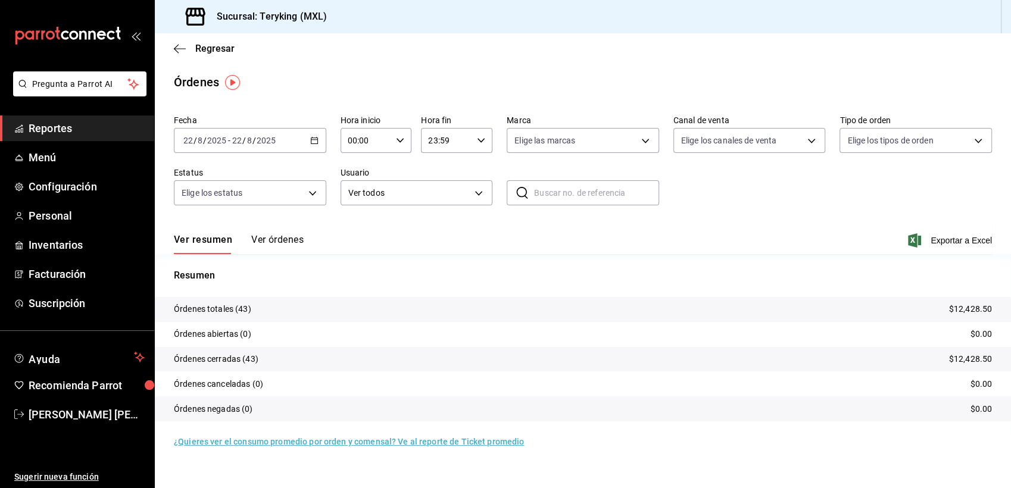
click at [284, 239] on button "Ver órdenes" at bounding box center [277, 244] width 52 height 20
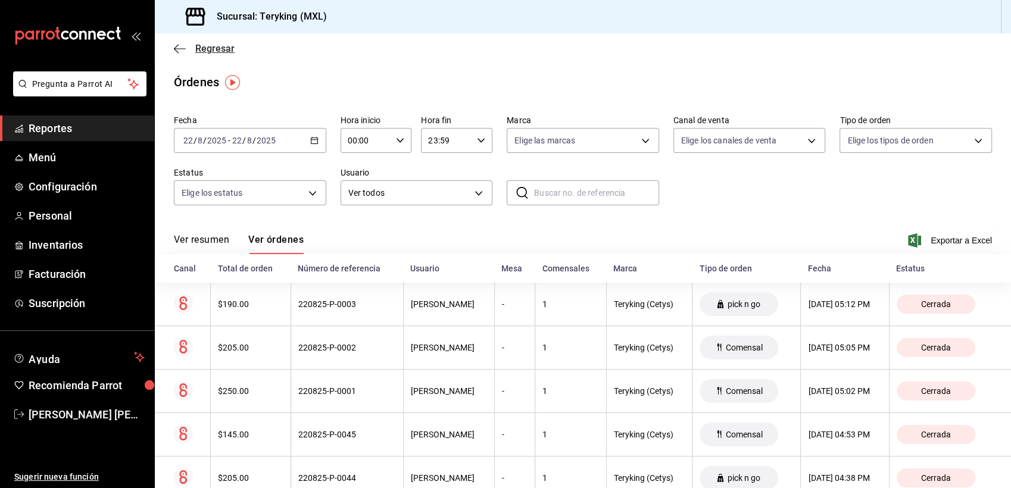
click at [211, 52] on span "Regresar" at bounding box center [214, 48] width 39 height 11
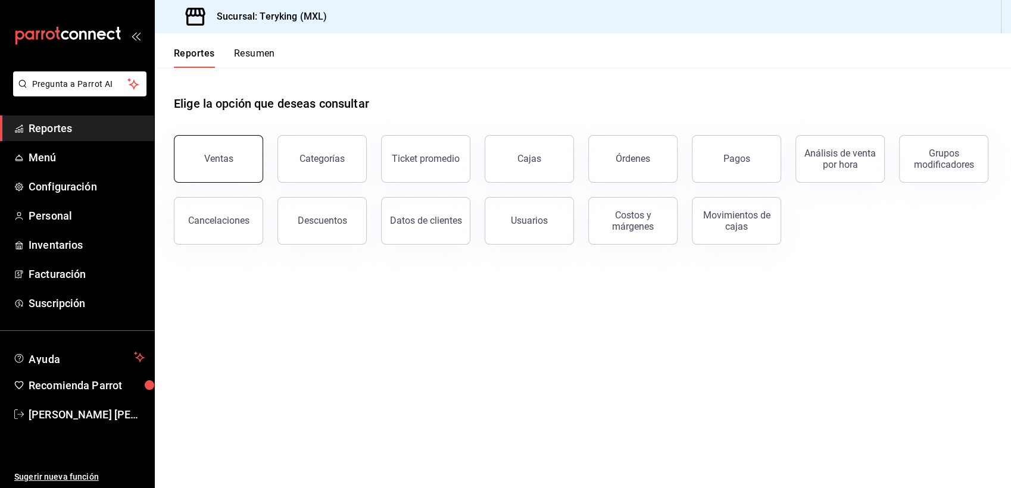
click at [216, 163] on div "Ventas" at bounding box center [218, 158] width 29 height 11
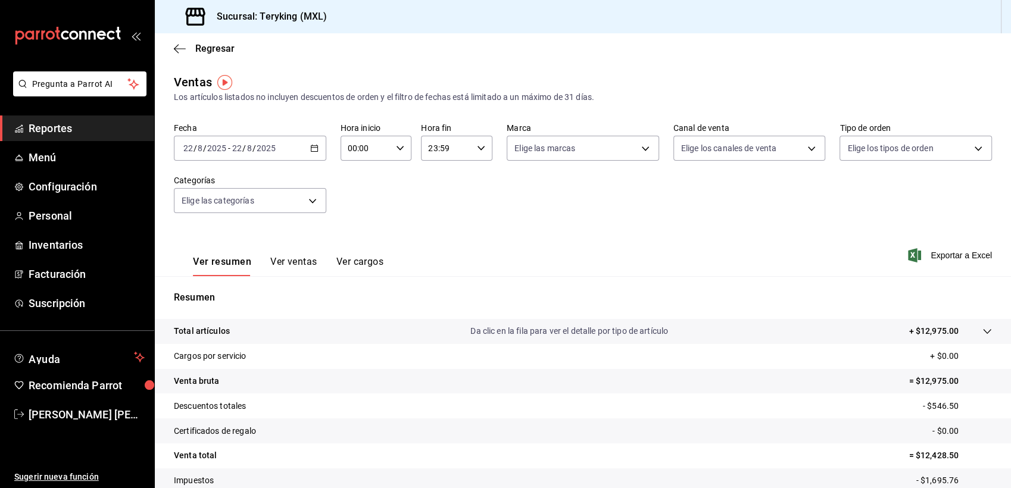
click at [311, 150] on icon "button" at bounding box center [314, 148] width 8 height 8
click at [204, 239] on span "Semana actual" at bounding box center [230, 238] width 92 height 13
click at [63, 125] on span "Reportes" at bounding box center [87, 128] width 116 height 16
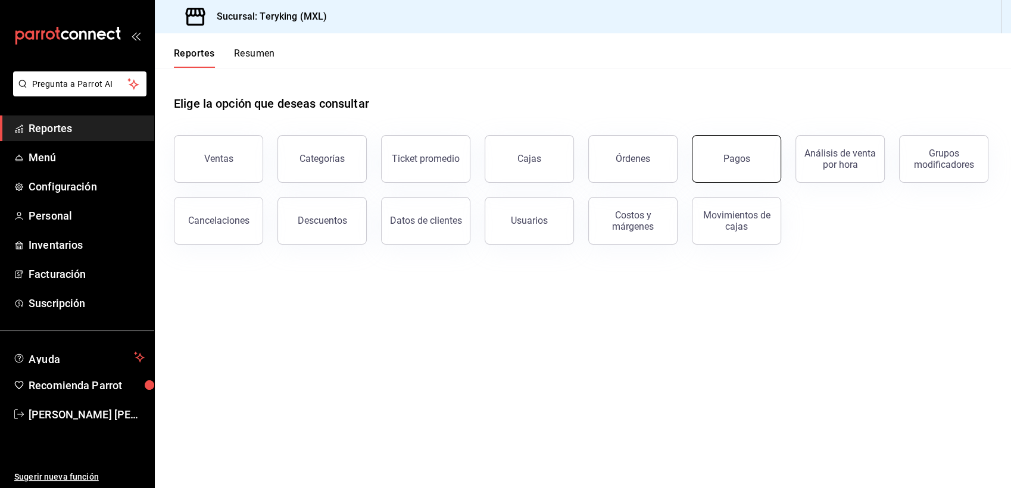
click at [748, 151] on button "Pagos" at bounding box center [736, 159] width 89 height 48
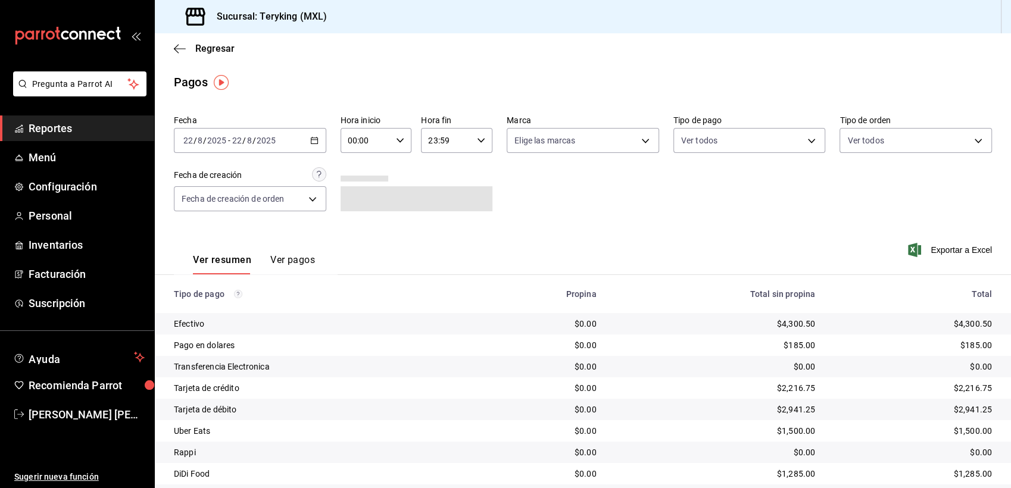
click at [82, 129] on span "Reportes" at bounding box center [87, 128] width 116 height 16
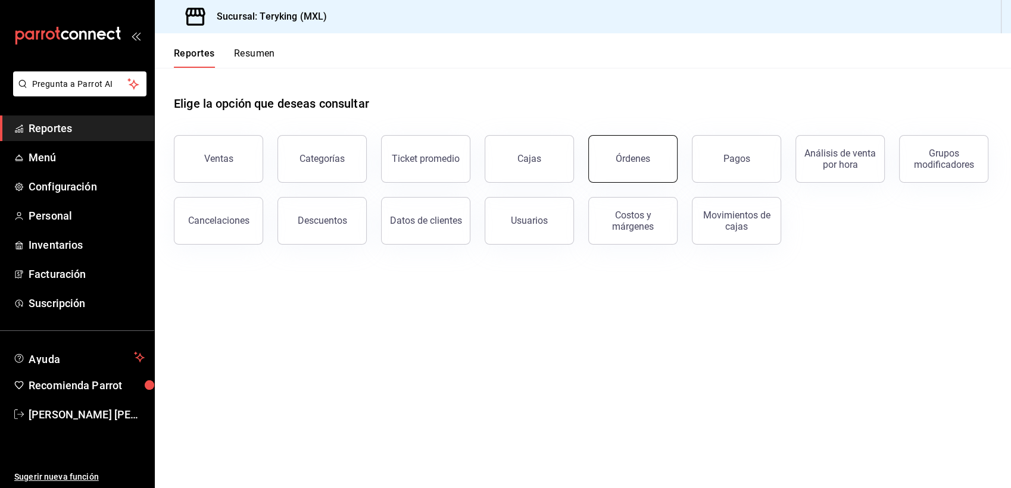
click at [619, 164] on div "Órdenes" at bounding box center [633, 158] width 35 height 11
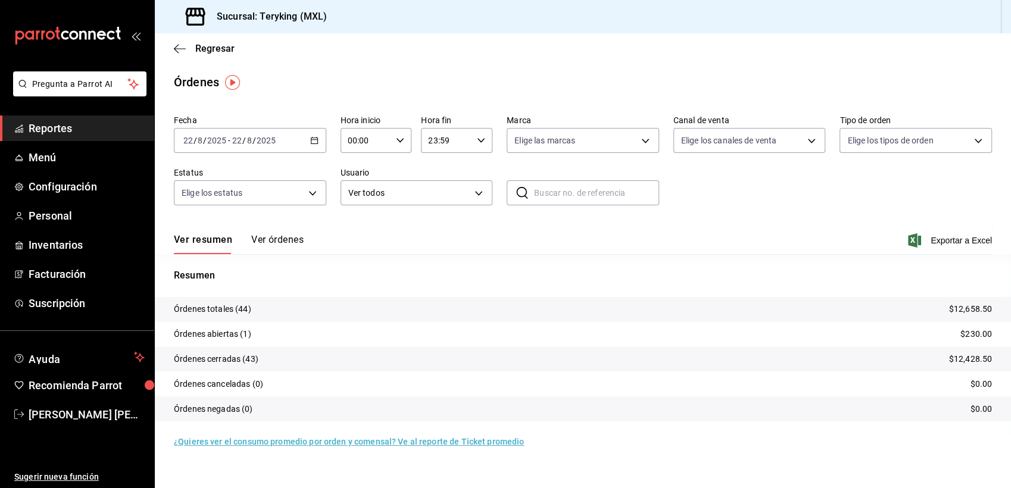
click at [271, 241] on button "Ver órdenes" at bounding box center [277, 244] width 52 height 20
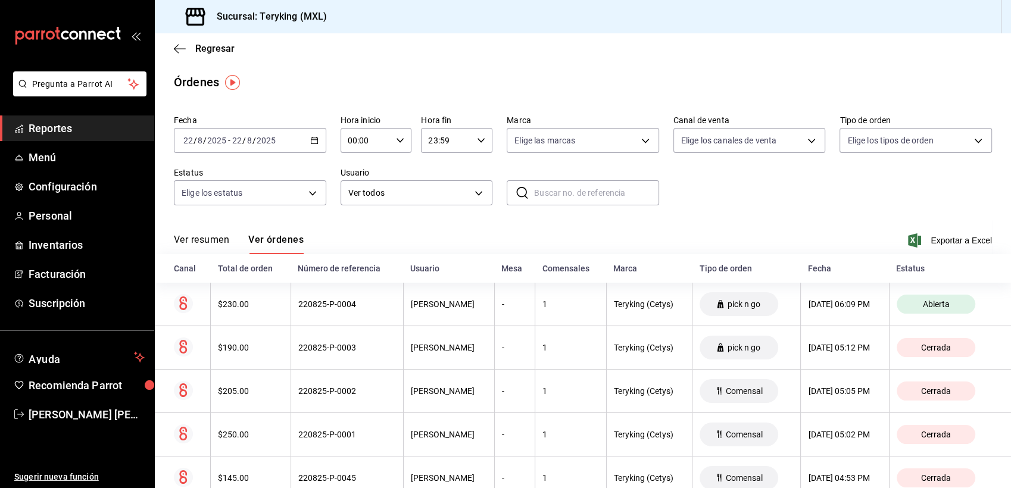
click at [46, 127] on span "Reportes" at bounding box center [87, 128] width 116 height 16
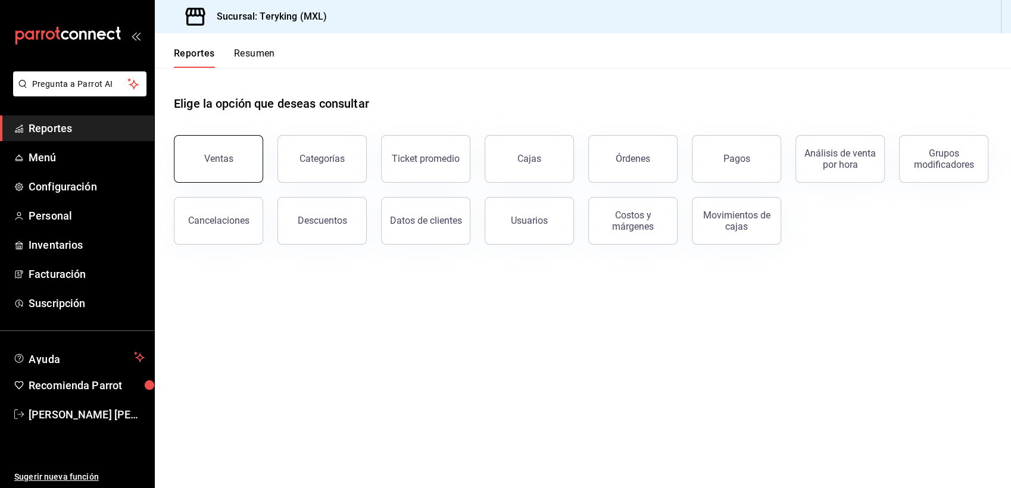
click at [219, 157] on div "Ventas" at bounding box center [218, 158] width 29 height 11
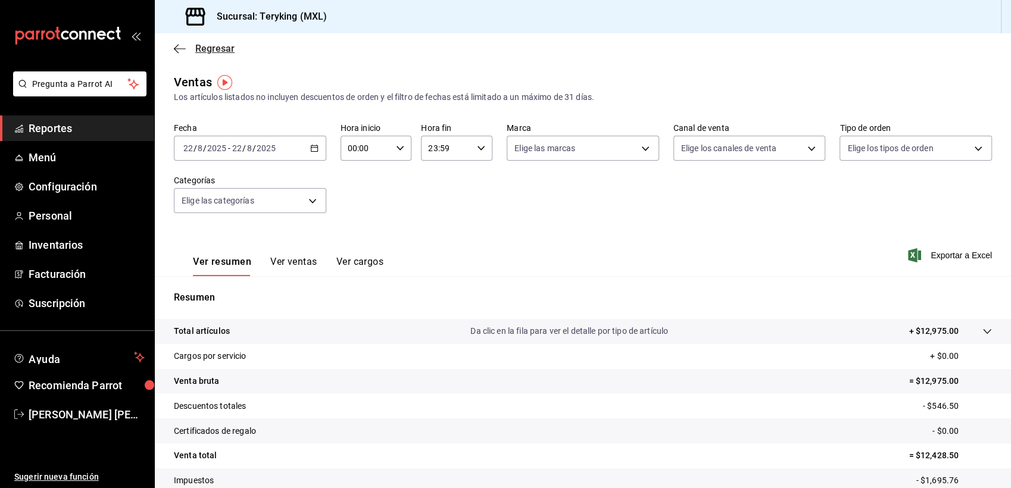
click at [210, 45] on span "Regresar" at bounding box center [214, 48] width 39 height 11
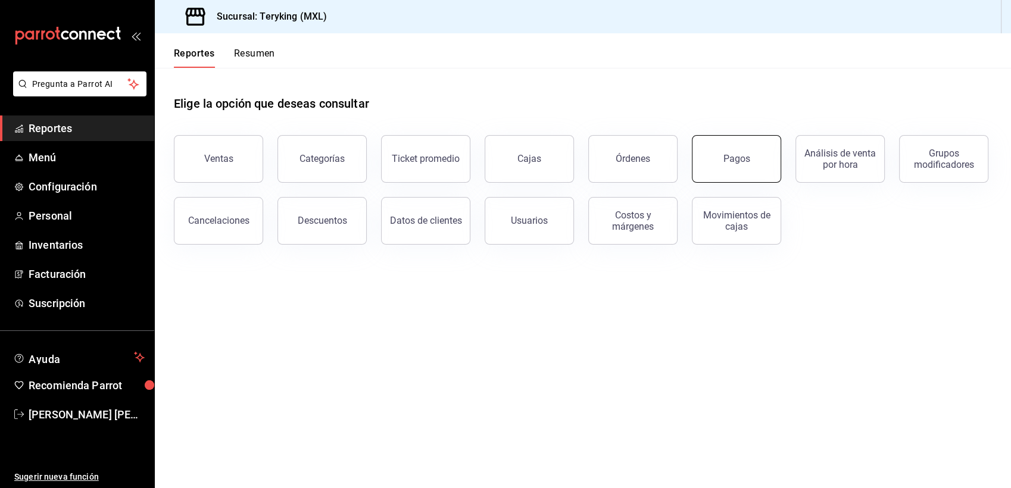
click at [738, 160] on div "Pagos" at bounding box center [736, 158] width 27 height 11
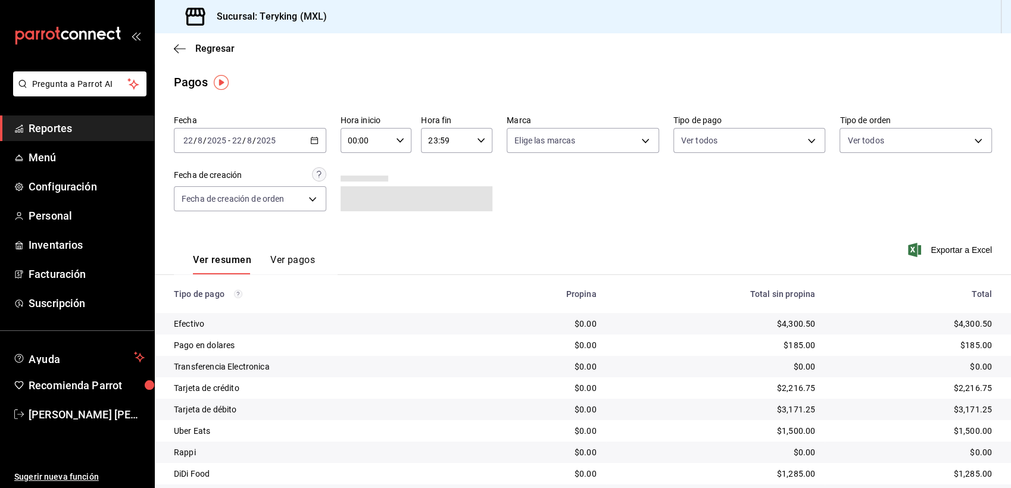
click at [312, 137] on icon "button" at bounding box center [314, 140] width 8 height 8
click at [202, 200] on span "Ayer" at bounding box center [230, 203] width 92 height 13
click at [43, 128] on span "Reportes" at bounding box center [87, 128] width 116 height 16
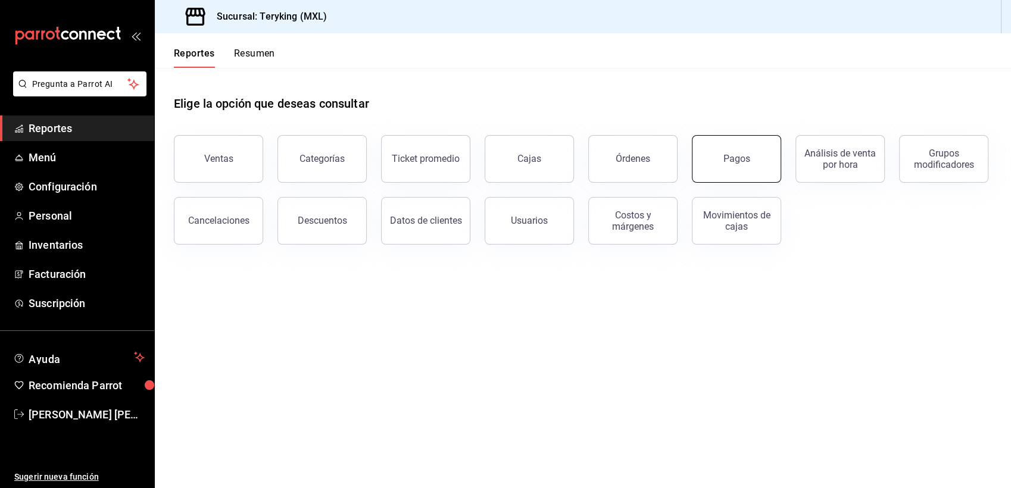
click at [728, 152] on button "Pagos" at bounding box center [736, 159] width 89 height 48
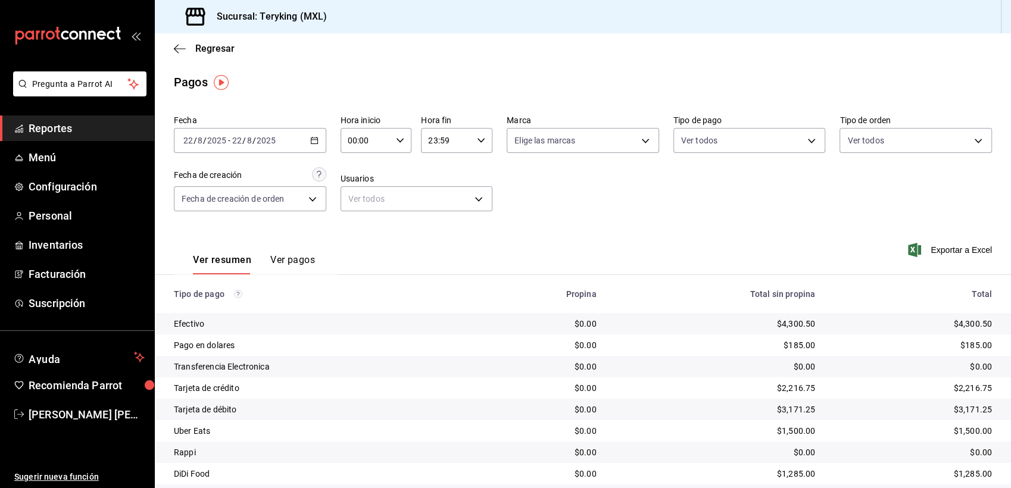
click at [52, 123] on span "Reportes" at bounding box center [87, 128] width 116 height 16
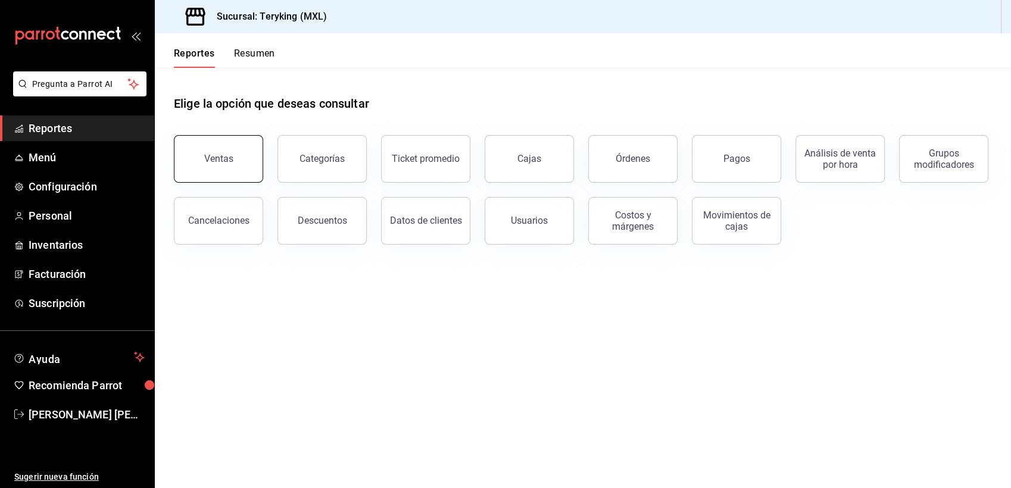
click at [229, 167] on button "Ventas" at bounding box center [218, 159] width 89 height 48
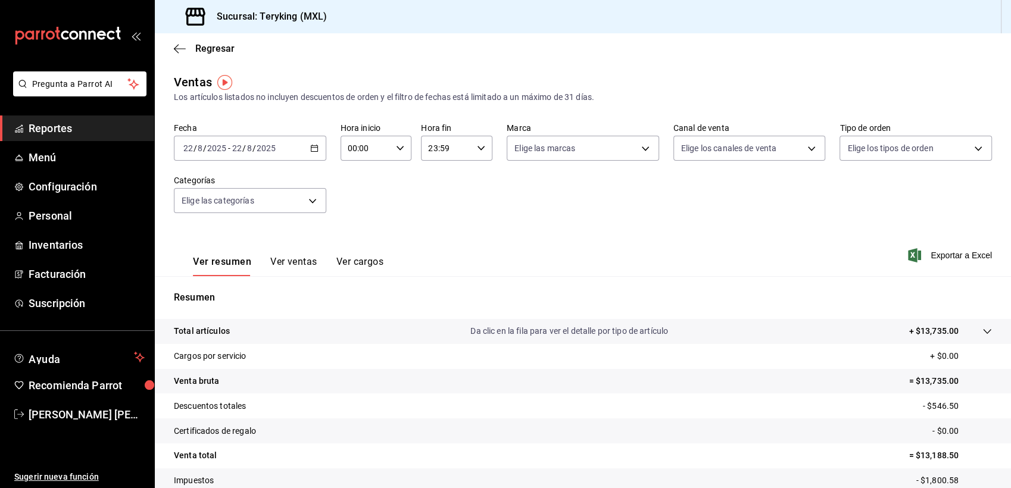
click at [51, 124] on span "Reportes" at bounding box center [87, 128] width 116 height 16
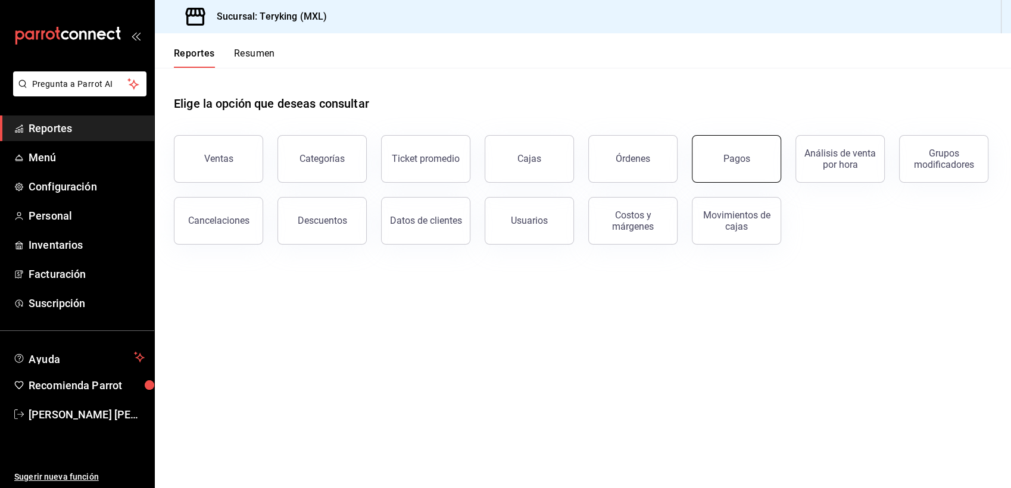
click at [759, 145] on button "Pagos" at bounding box center [736, 159] width 89 height 48
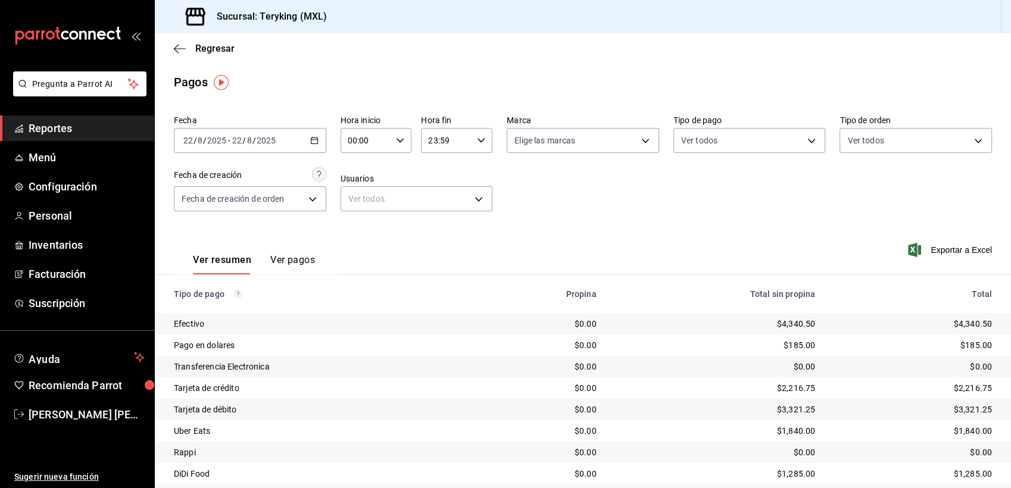
click at [52, 120] on span "Reportes" at bounding box center [87, 128] width 116 height 16
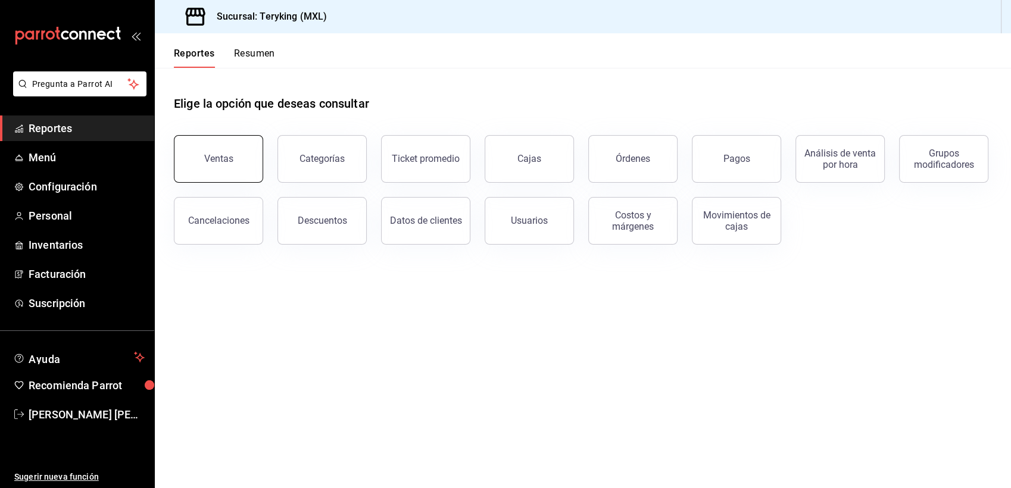
click at [247, 148] on button "Ventas" at bounding box center [218, 159] width 89 height 48
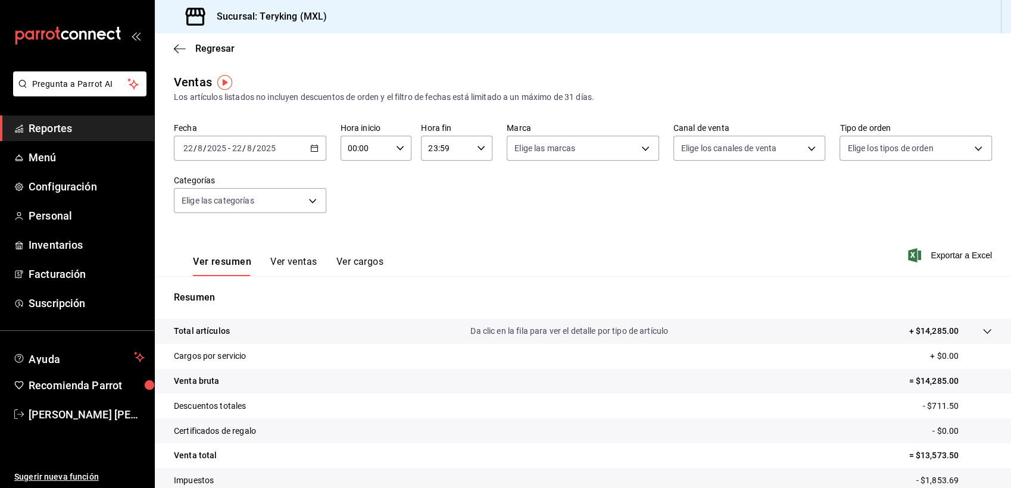
click at [62, 122] on span "Reportes" at bounding box center [87, 128] width 116 height 16
